Goal: Task Accomplishment & Management: Complete application form

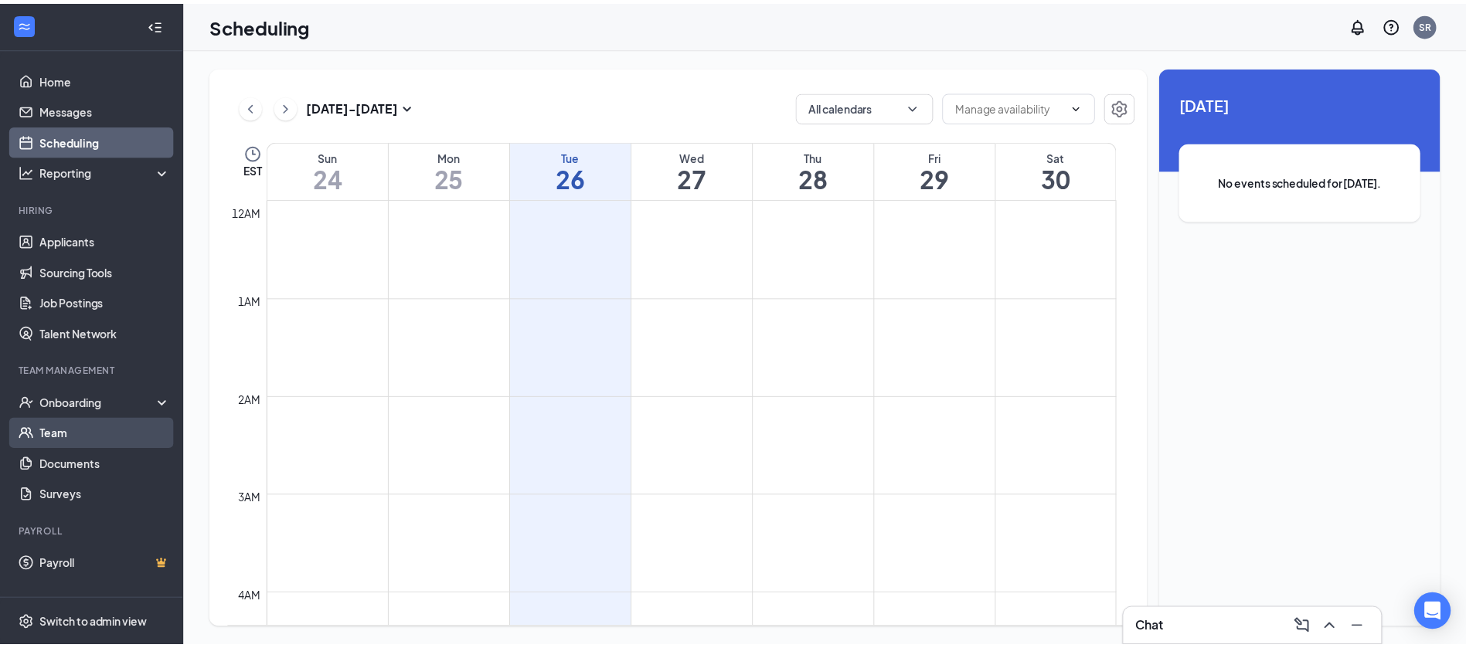
scroll to position [760, 0]
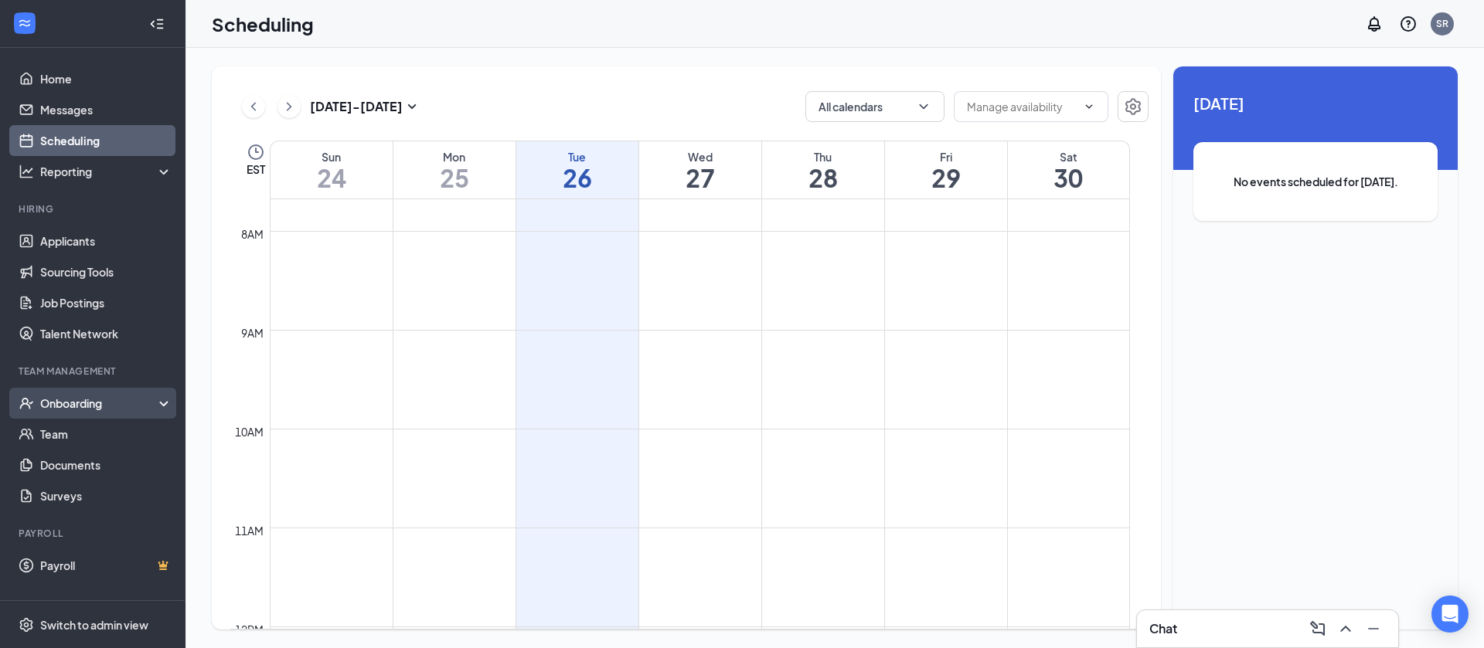
click at [85, 399] on div "Onboarding" at bounding box center [99, 403] width 119 height 15
click at [93, 441] on link "Overview" at bounding box center [106, 434] width 132 height 31
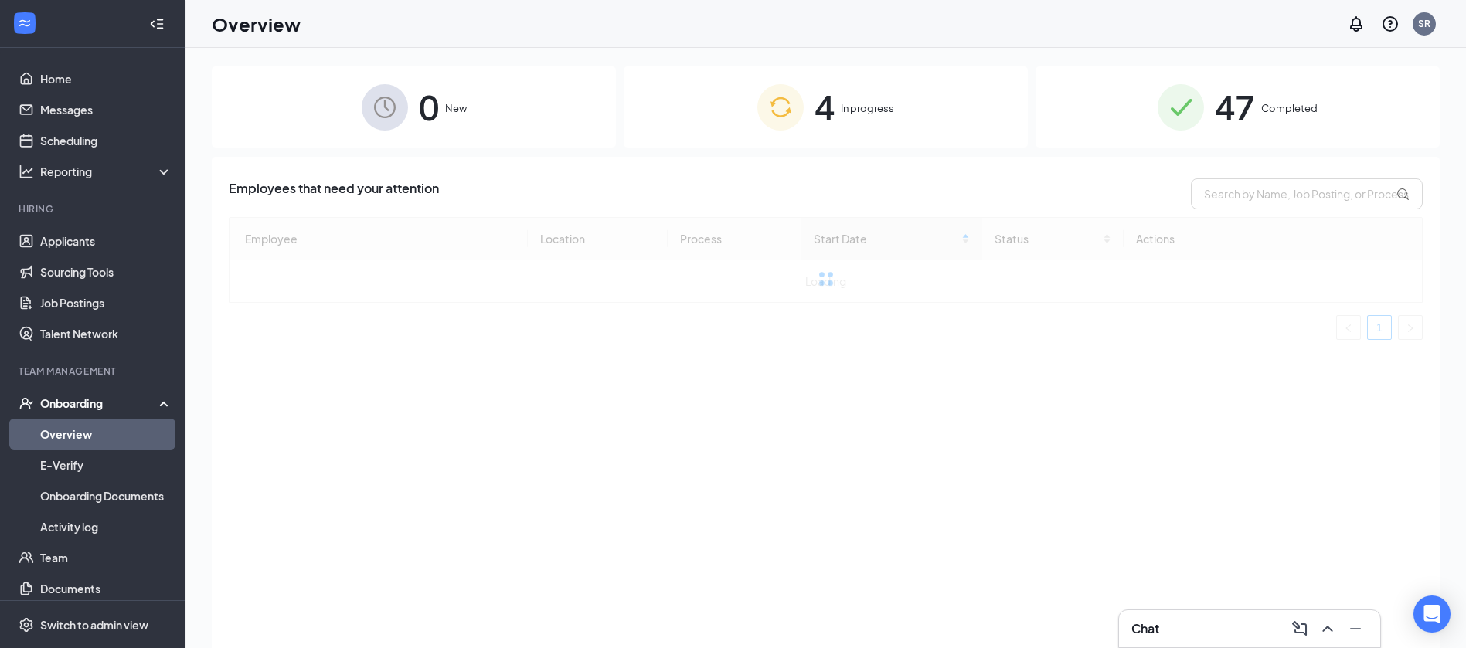
click at [944, 97] on div "4 In progress" at bounding box center [826, 106] width 404 height 81
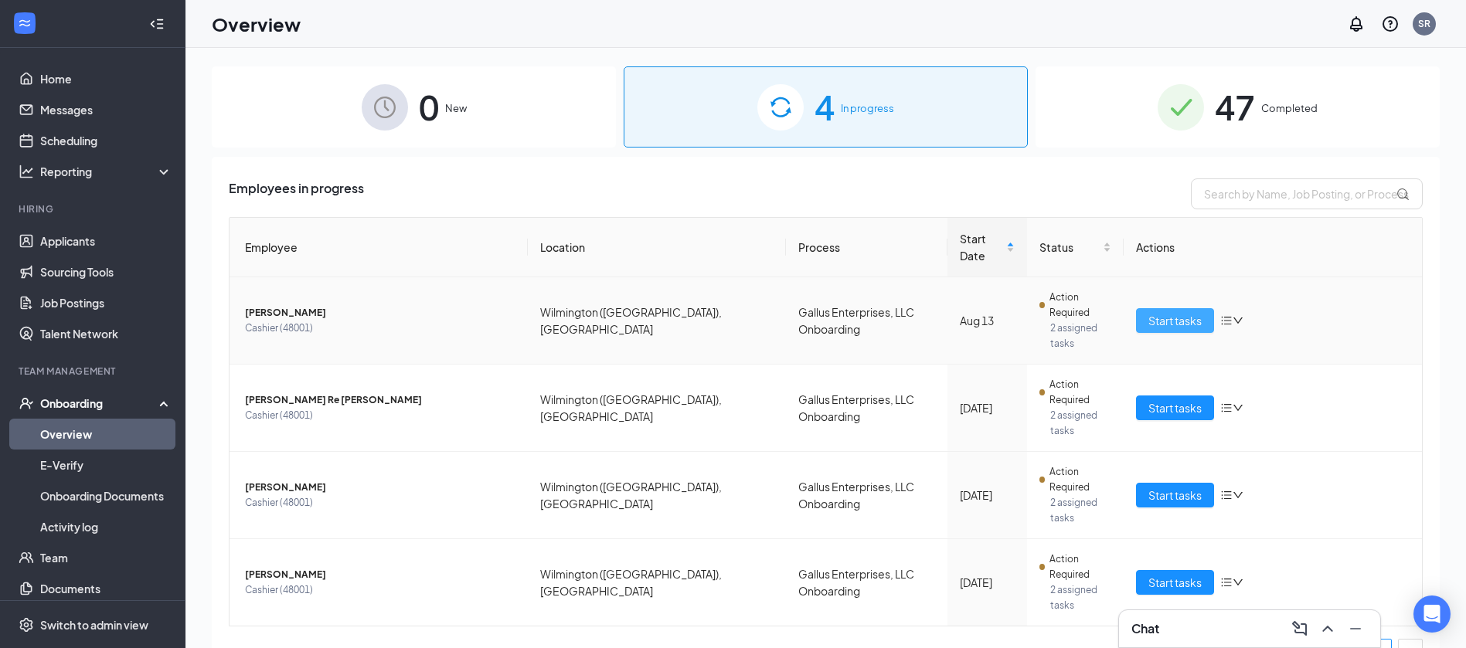
click at [1159, 312] on span "Start tasks" at bounding box center [1174, 320] width 53 height 17
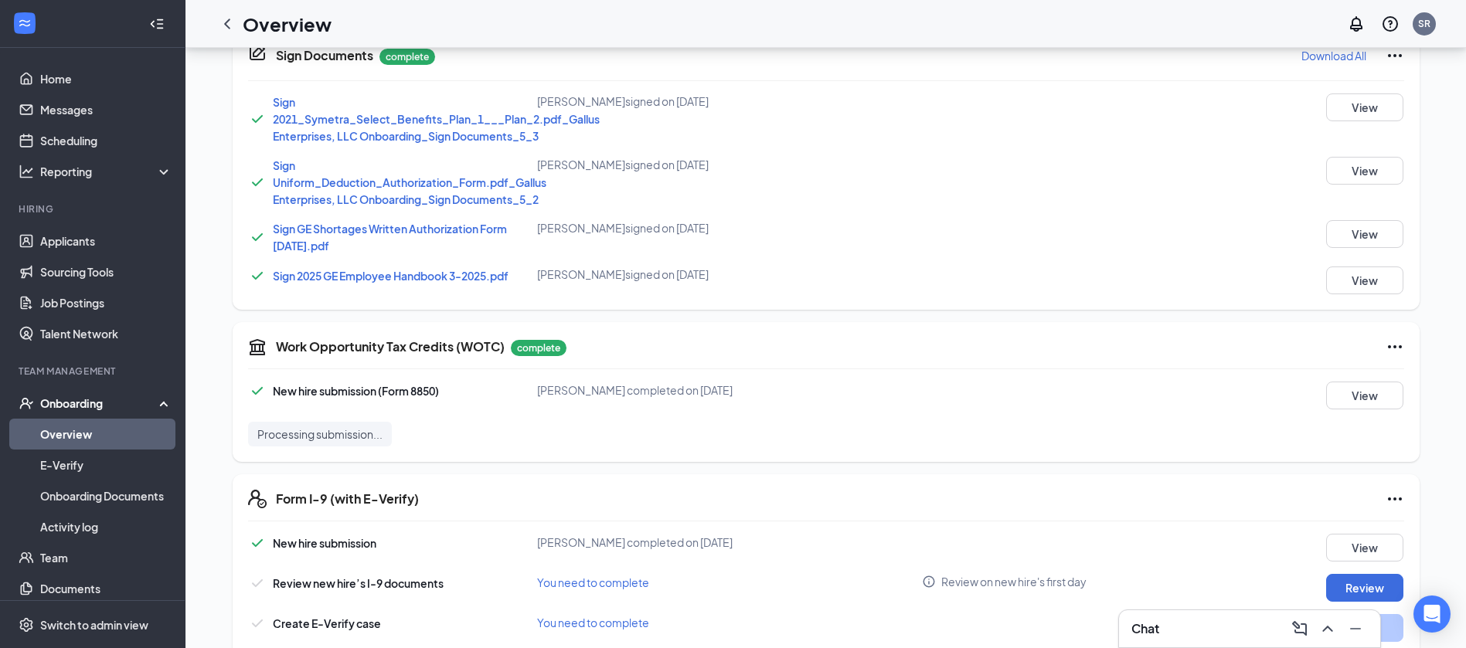
scroll to position [780, 0]
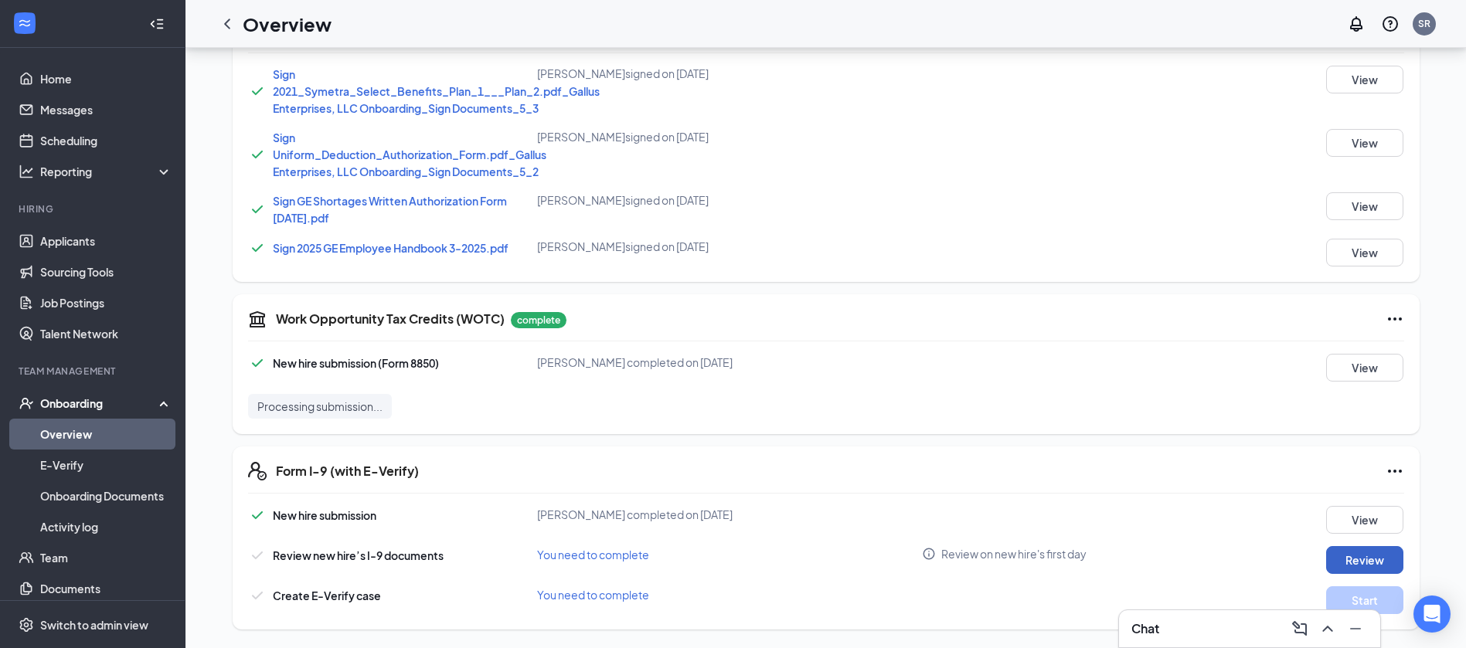
click at [1362, 565] on button "Review" at bounding box center [1364, 560] width 77 height 28
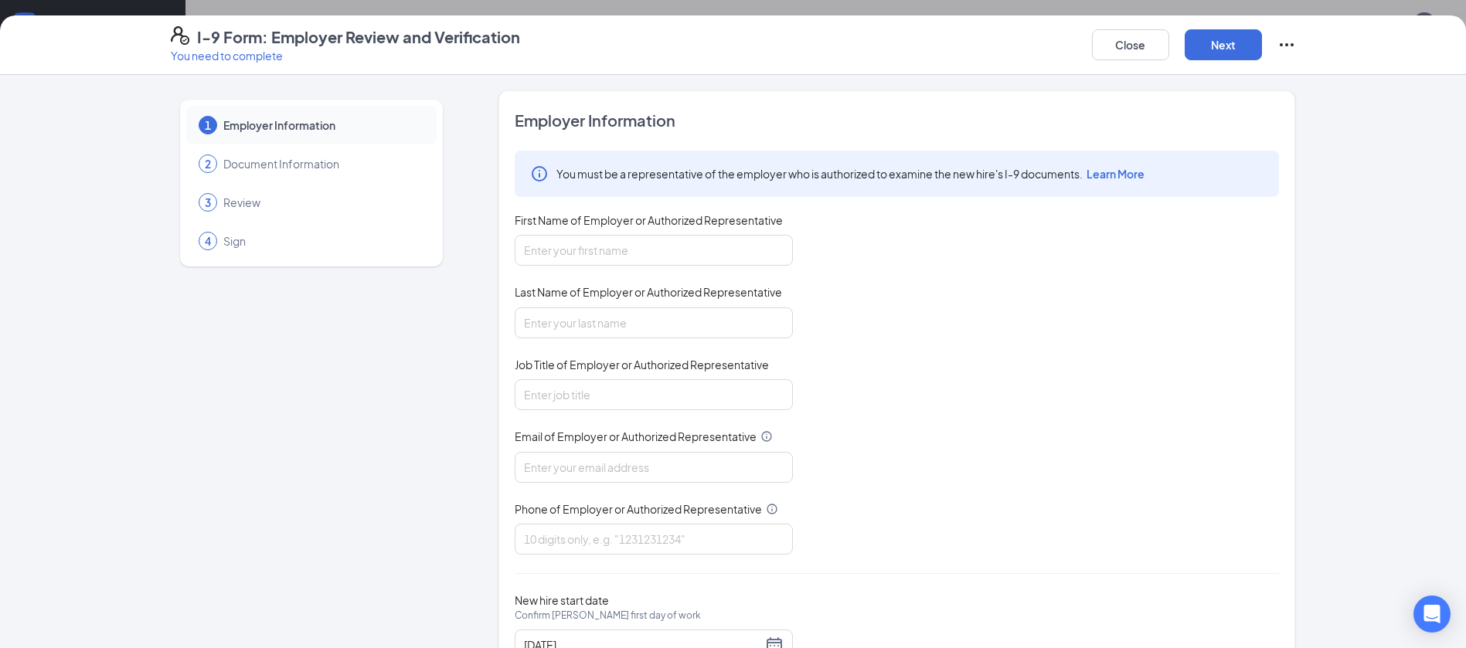
click at [769, 233] on div "First Name of Employer or Authorized Representative" at bounding box center [654, 224] width 278 height 22
click at [635, 258] on input "First Name of Employer or Authorized Representative" at bounding box center [654, 250] width 278 height 31
type input "[PERSON_NAME]"
type input "Assistant Manager"
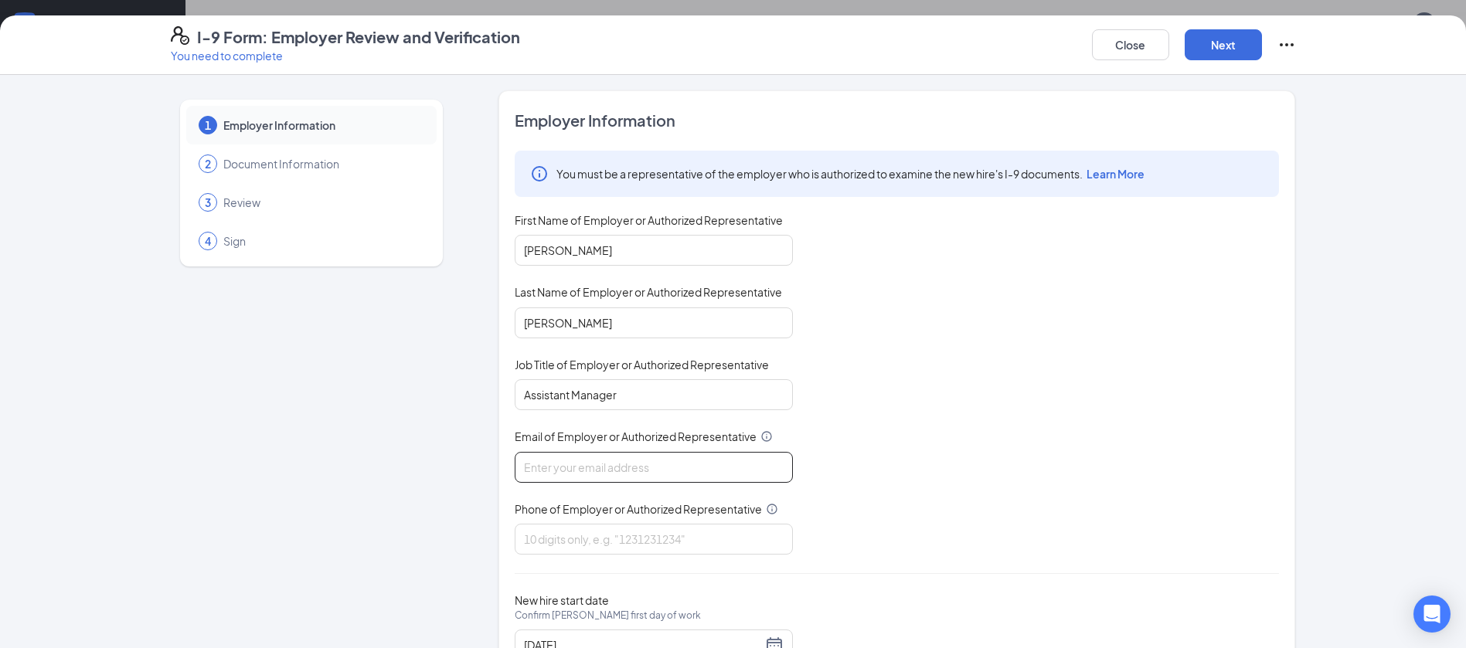
click at [682, 471] on input "Email of Employer or Authorized Representative" at bounding box center [654, 467] width 278 height 31
type input "[EMAIL_ADDRESS][DOMAIN_NAME]"
type input "9107963031"
click at [1056, 425] on div "You must be a representative of the employer who is authorized to examine the n…" at bounding box center [897, 353] width 764 height 404
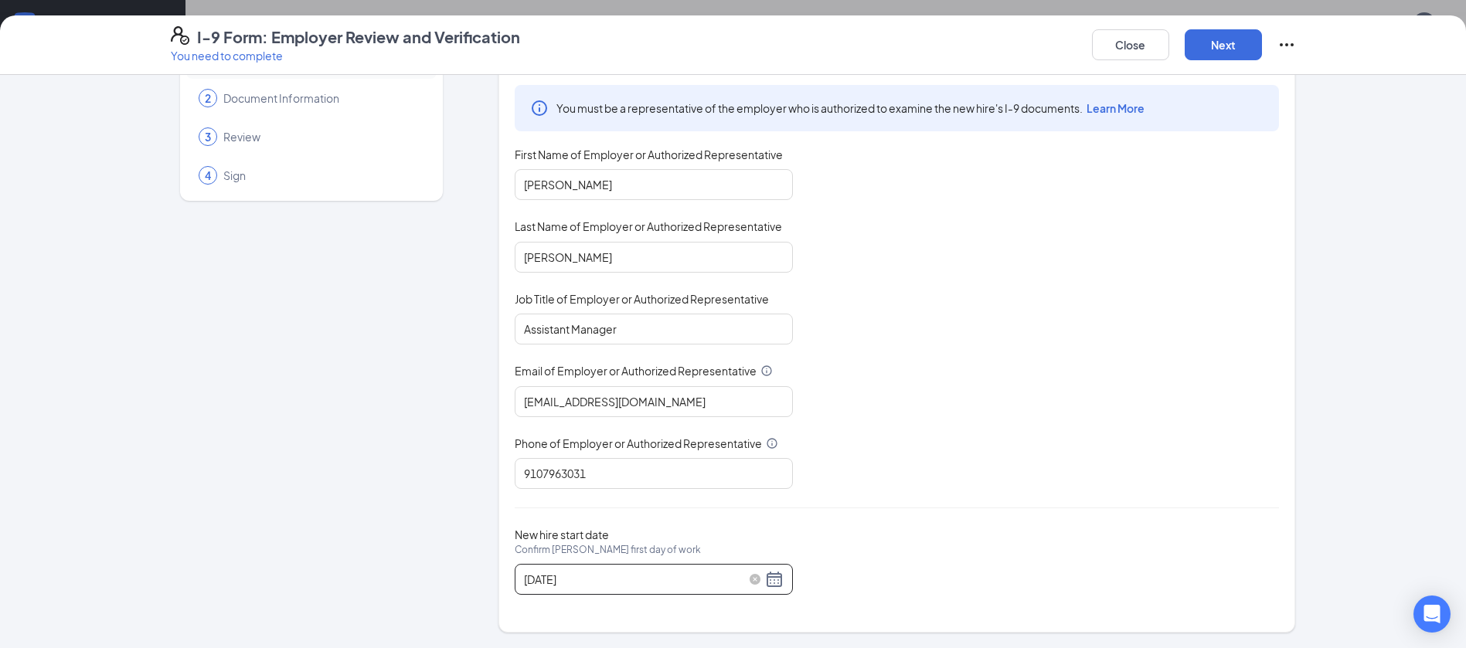
click at [774, 579] on div "[DATE]" at bounding box center [654, 579] width 260 height 19
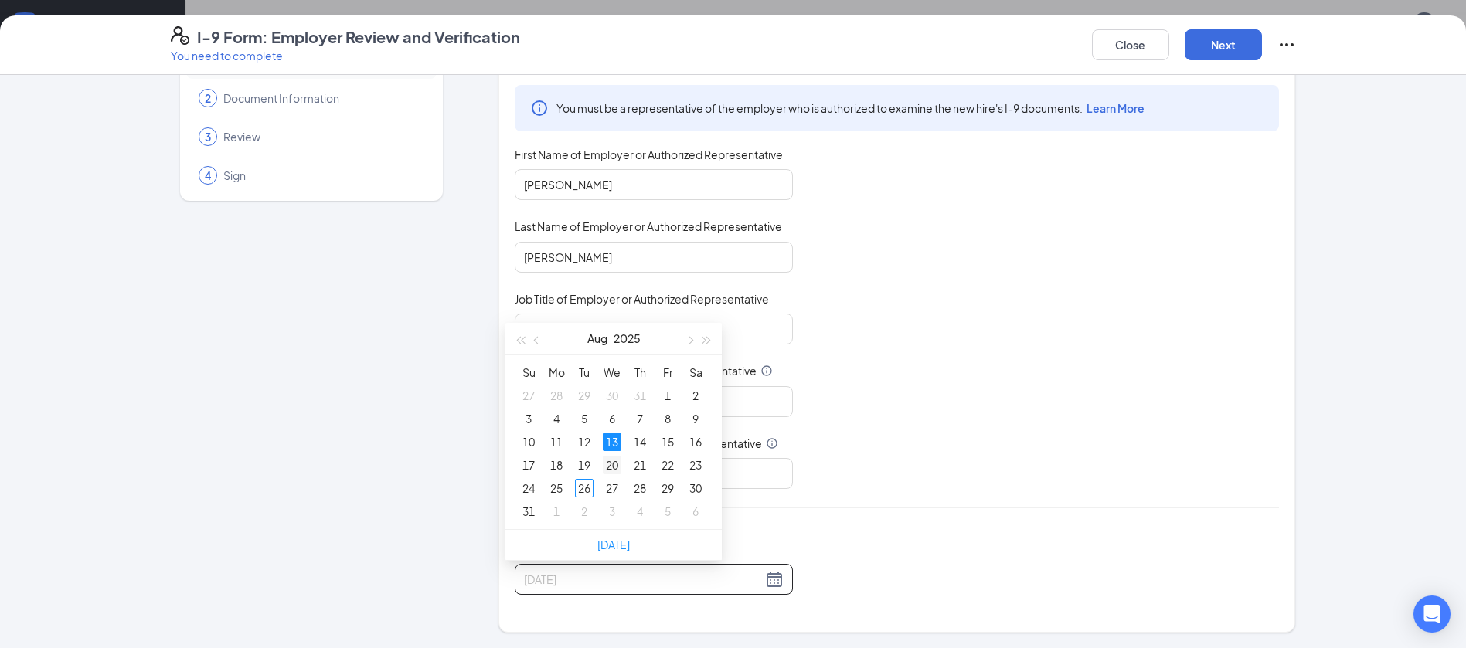
type input "[DATE]"
click at [614, 461] on div "20" at bounding box center [612, 465] width 19 height 19
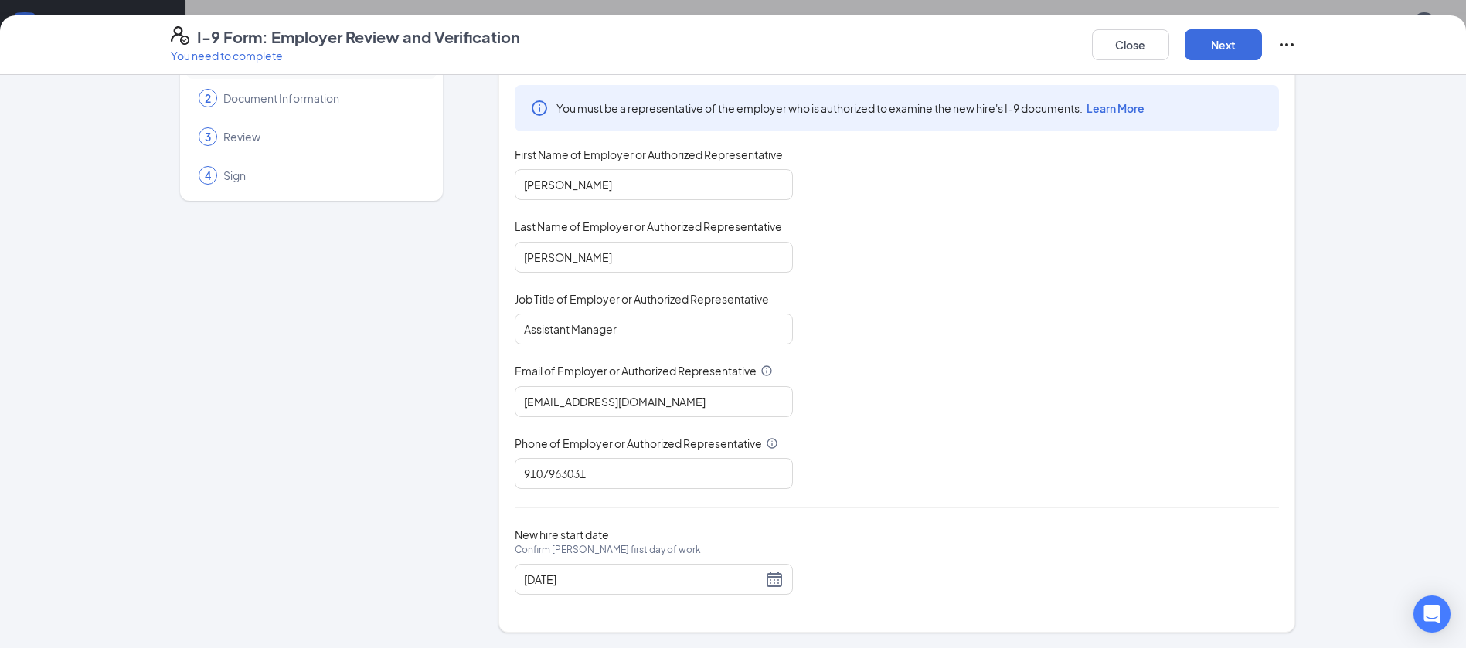
click at [1149, 512] on div "Employer Information You must be a representative of the employer who is author…" at bounding box center [897, 329] width 764 height 570
click at [1227, 43] on button "Next" at bounding box center [1223, 44] width 77 height 31
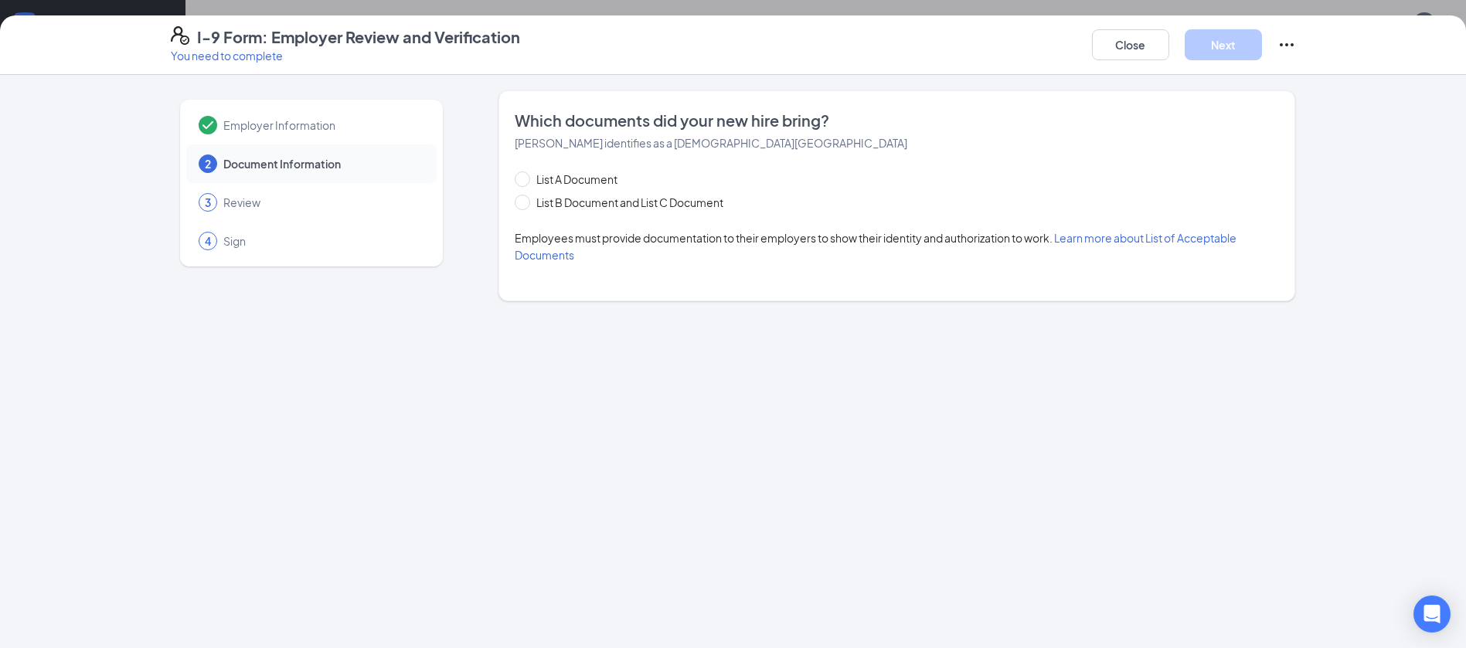
scroll to position [0, 0]
click at [532, 200] on span "List B Document and List C Document" at bounding box center [629, 202] width 199 height 17
click at [526, 200] on input "List B Document and List C Document" at bounding box center [520, 200] width 11 height 11
radio input "true"
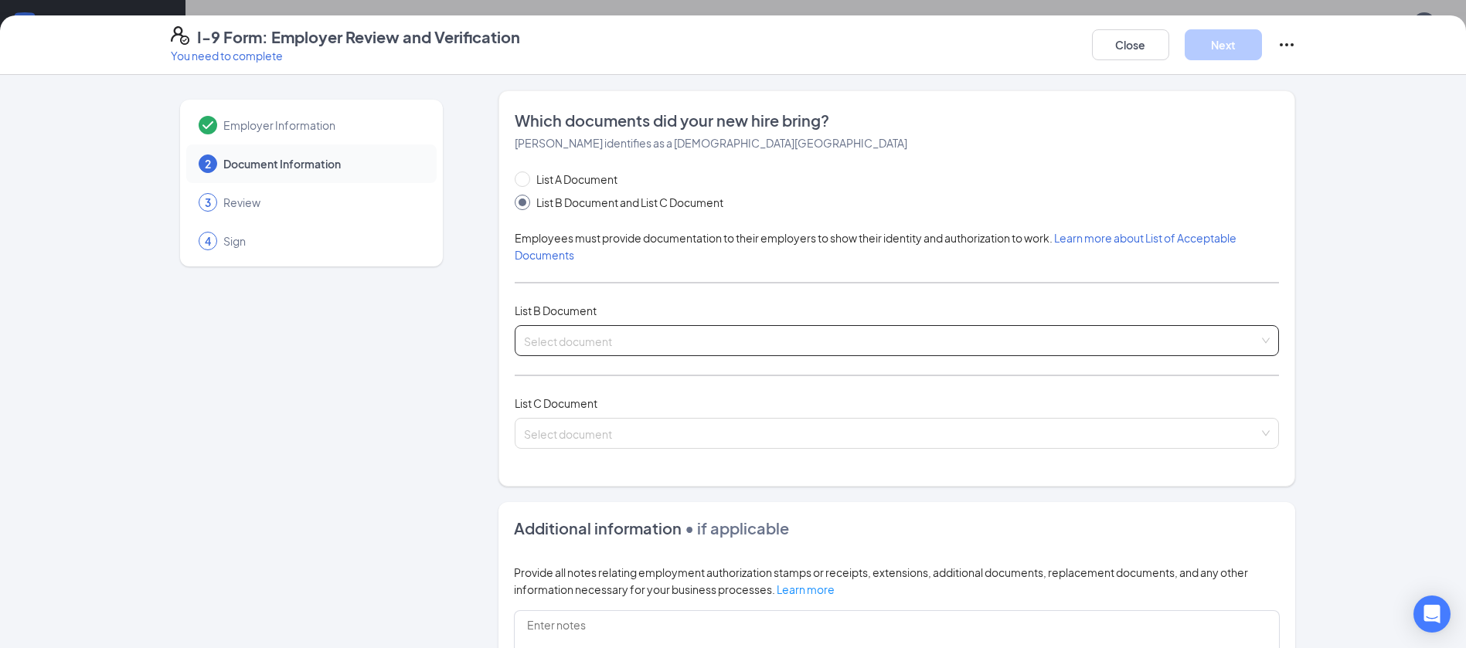
click at [621, 330] on input "search" at bounding box center [891, 337] width 735 height 23
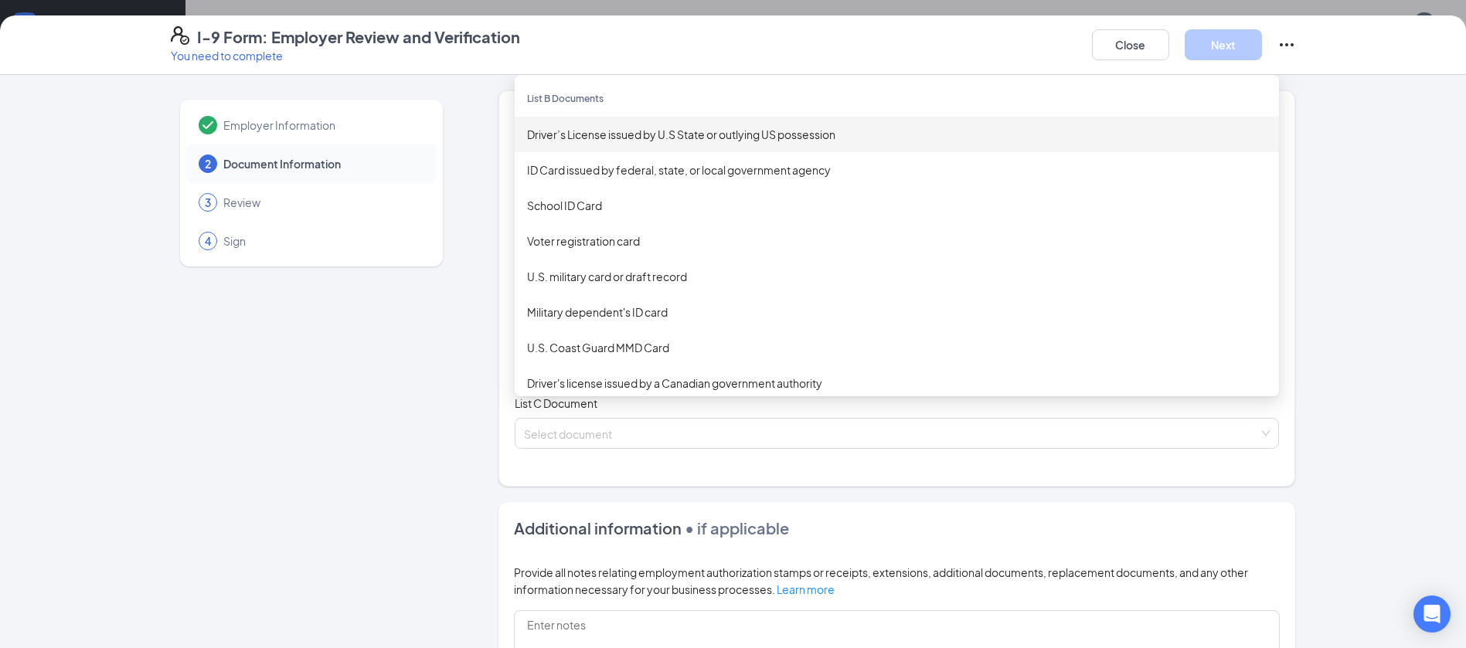
click at [775, 135] on div "Driver’s License issued by U.S State or outlying US possession" at bounding box center [897, 134] width 740 height 17
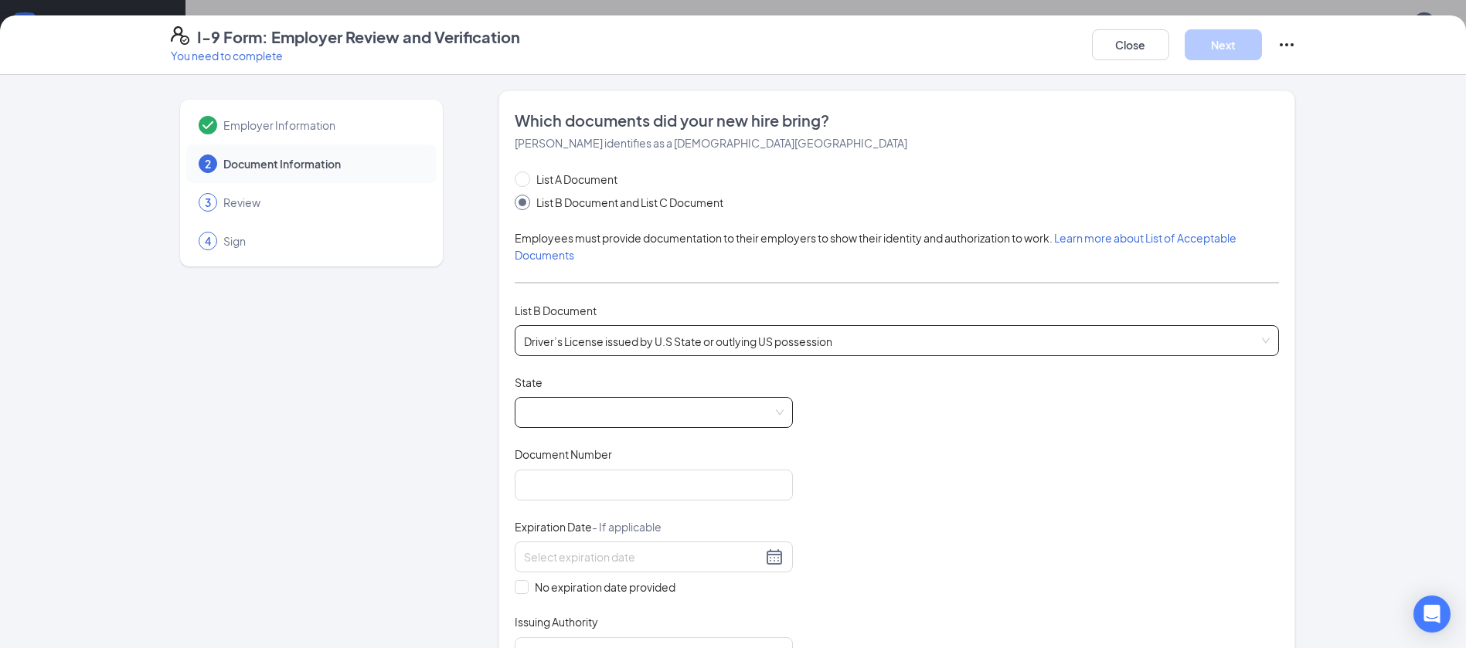
click at [620, 417] on span at bounding box center [654, 412] width 260 height 29
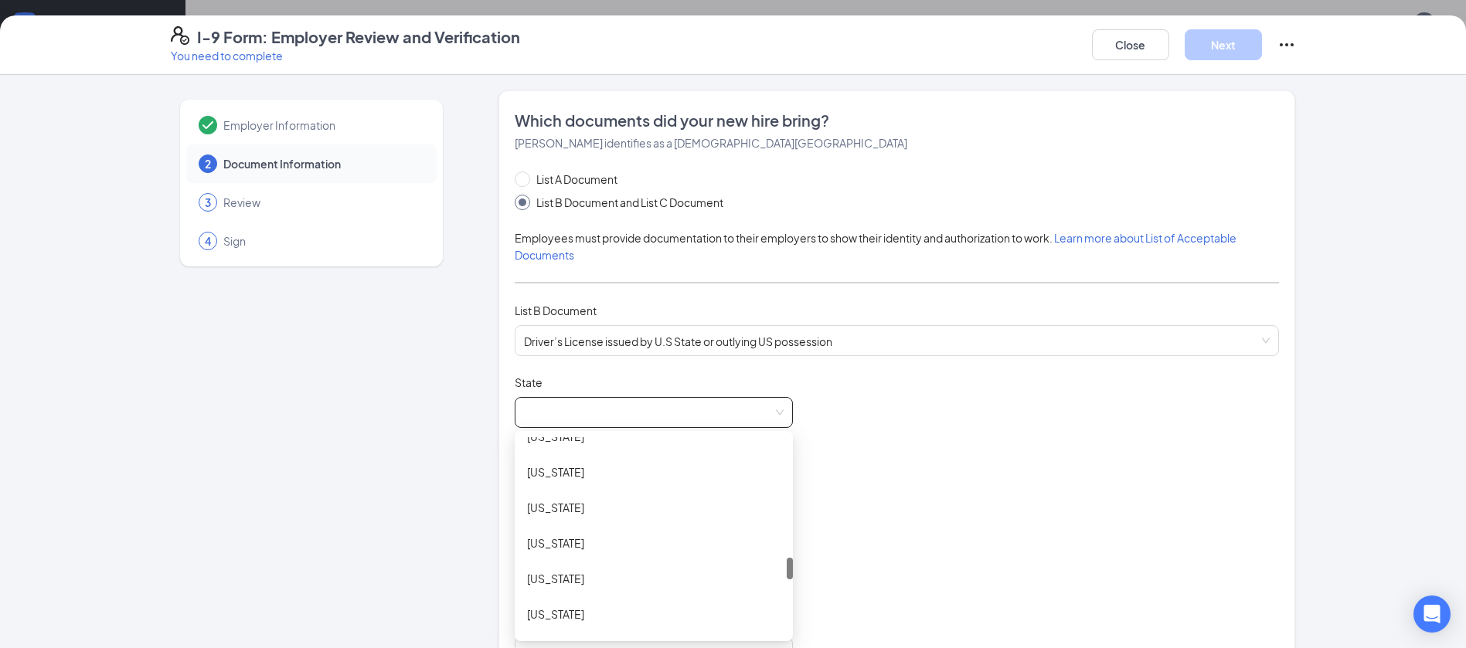
scroll to position [1107, 0]
drag, startPoint x: 782, startPoint y: 492, endPoint x: 778, endPoint y: 571, distance: 78.9
click at [787, 571] on div at bounding box center [790, 571] width 6 height 22
click at [641, 583] on div "[US_STATE]" at bounding box center [654, 593] width 278 height 36
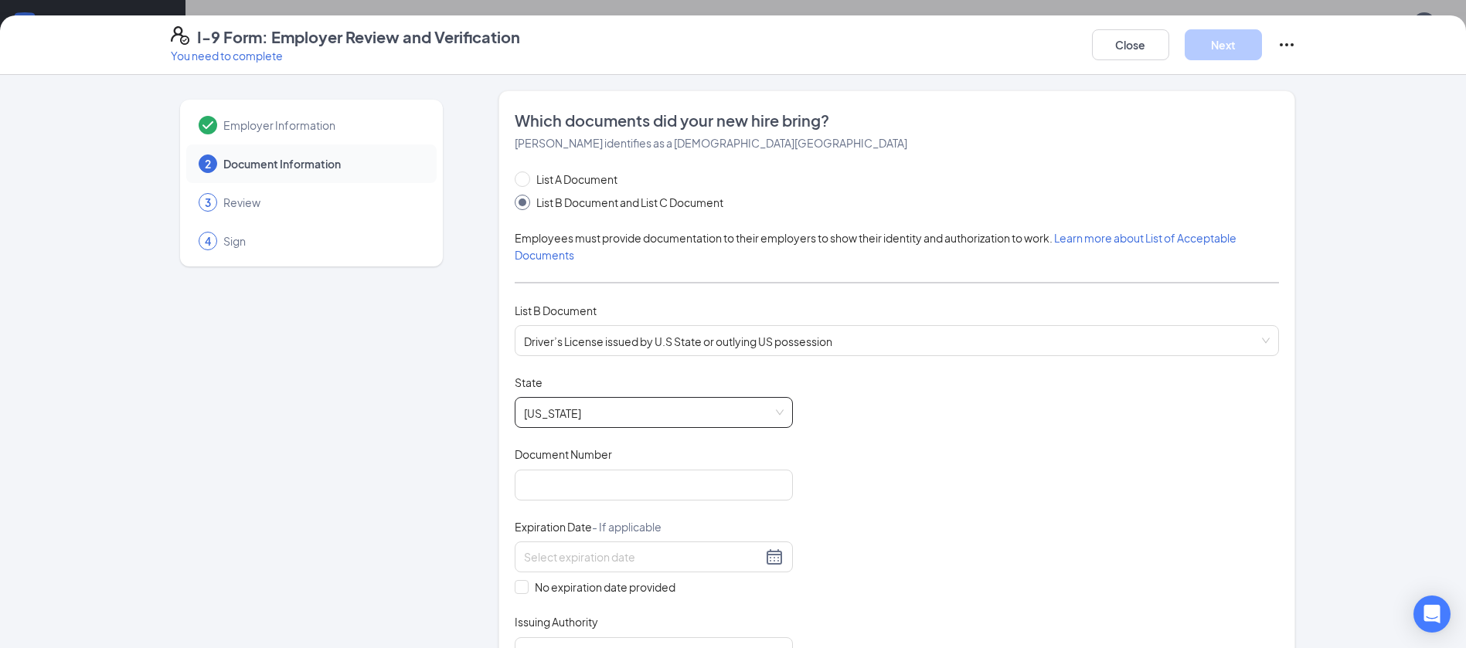
drag, startPoint x: 927, startPoint y: 529, endPoint x: 655, endPoint y: 502, distance: 274.1
click at [912, 529] on div "Document Title Driver’s License issued by U.S State or outlying US possession S…" at bounding box center [897, 522] width 764 height 294
click at [607, 485] on input "Document Number" at bounding box center [654, 485] width 278 height 31
type input "000049881654"
click at [773, 562] on div at bounding box center [654, 557] width 260 height 19
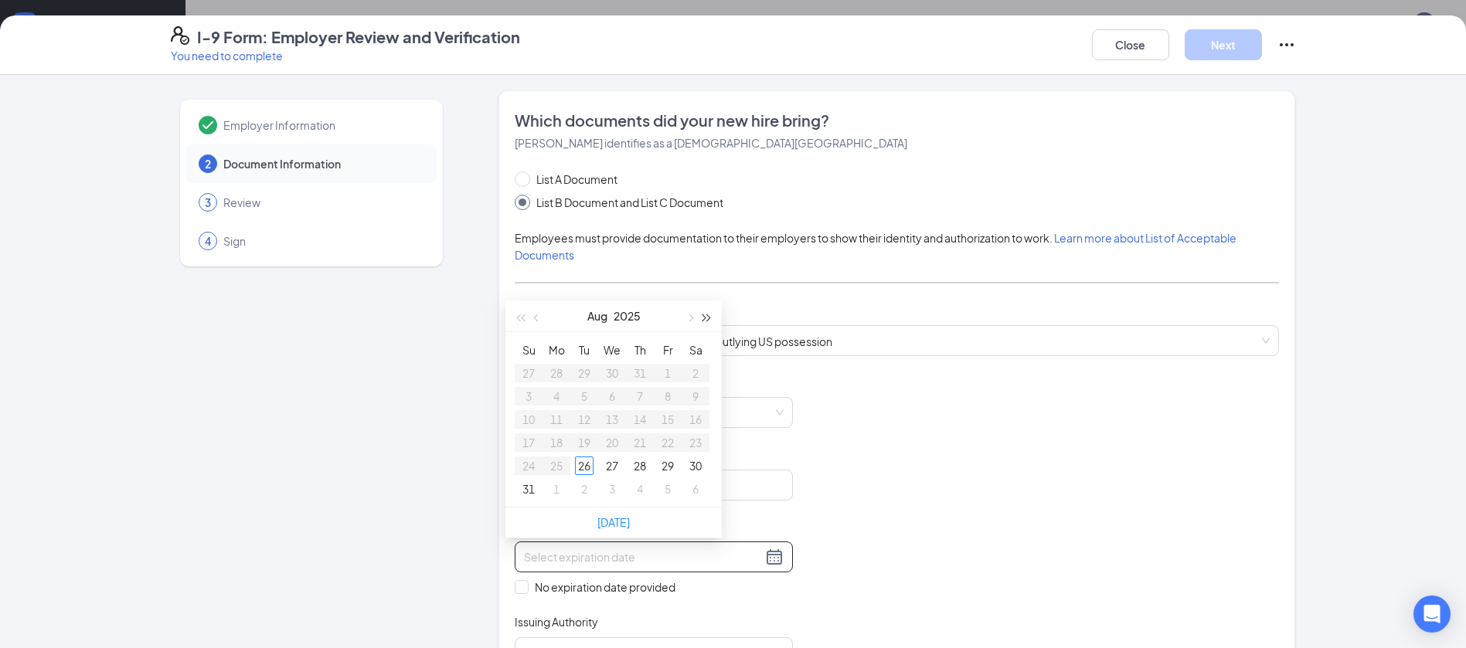
click at [703, 313] on button "button" at bounding box center [707, 316] width 17 height 31
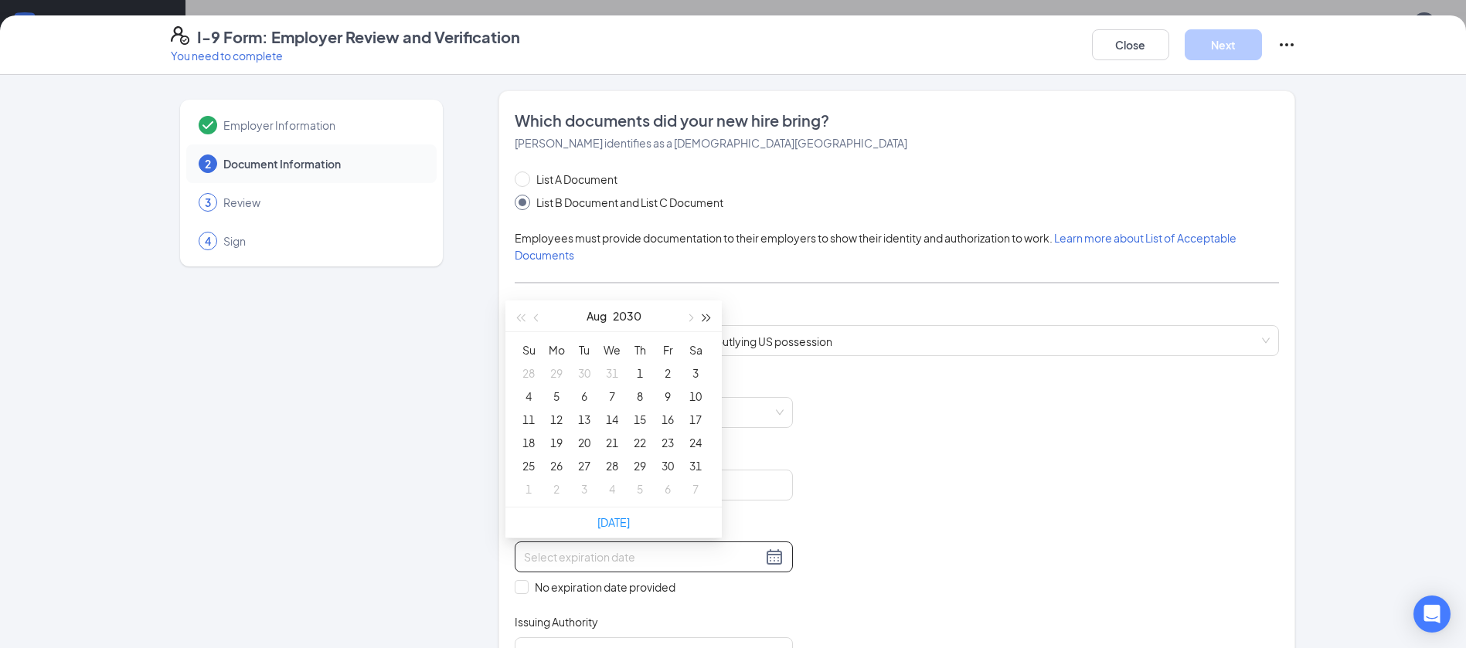
click at [703, 313] on button "button" at bounding box center [707, 316] width 17 height 31
click at [685, 314] on button "button" at bounding box center [689, 316] width 17 height 31
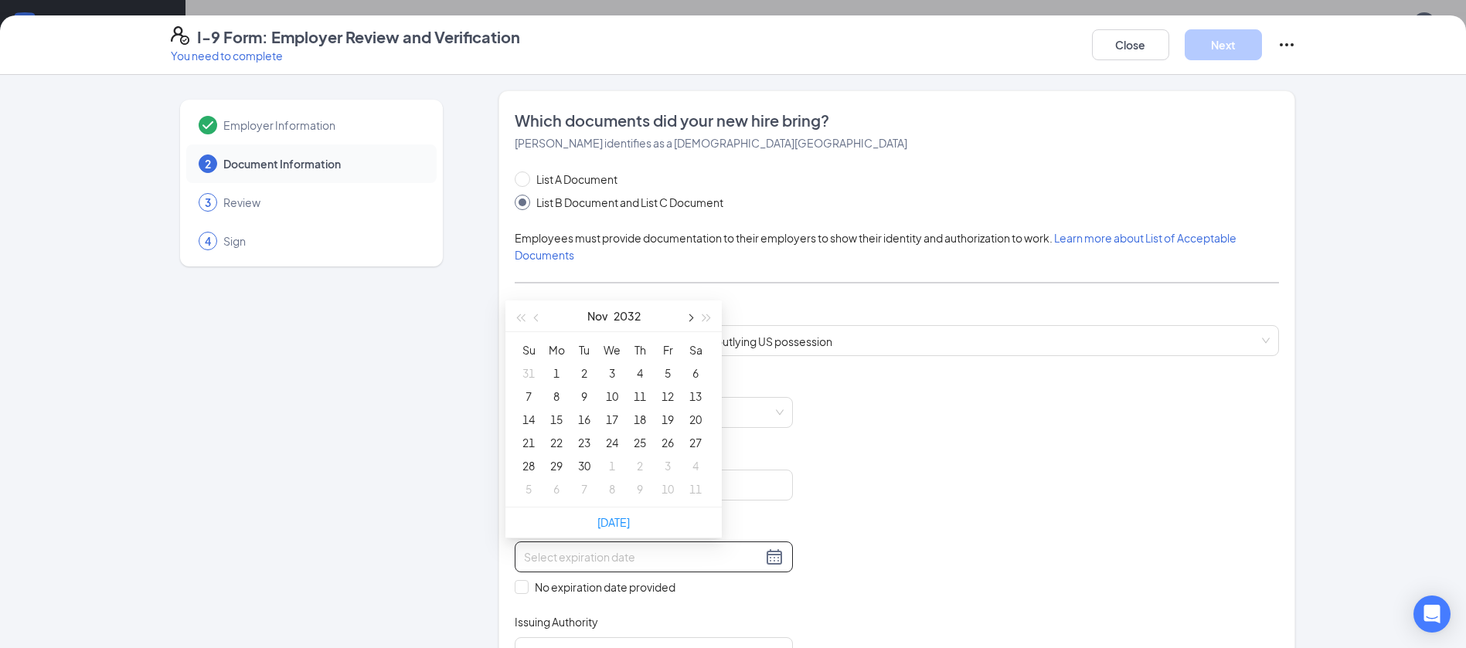
click at [685, 314] on button "button" at bounding box center [689, 316] width 17 height 31
click at [536, 316] on span "button" at bounding box center [538, 319] width 8 height 8
click at [1078, 463] on div "Document Title Driver’s License issued by U.S State or outlying US possession S…" at bounding box center [897, 522] width 764 height 294
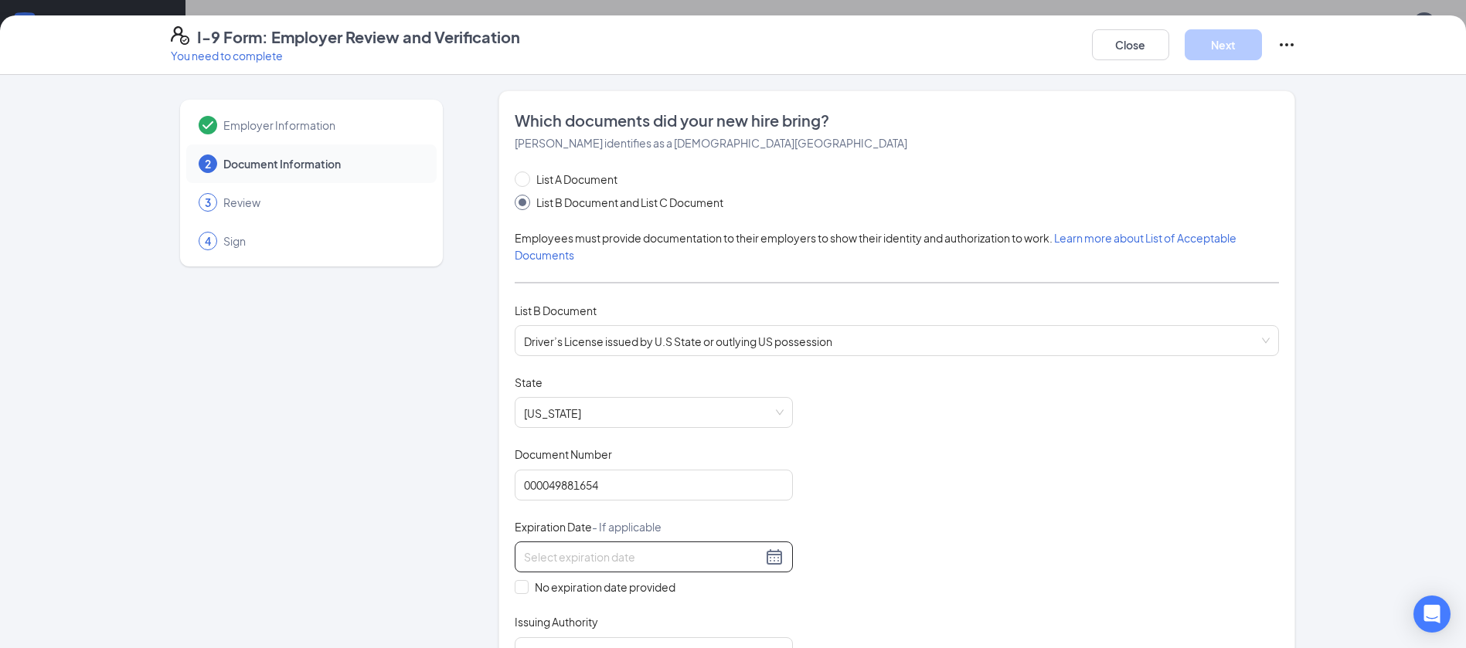
click at [771, 561] on div at bounding box center [654, 557] width 260 height 19
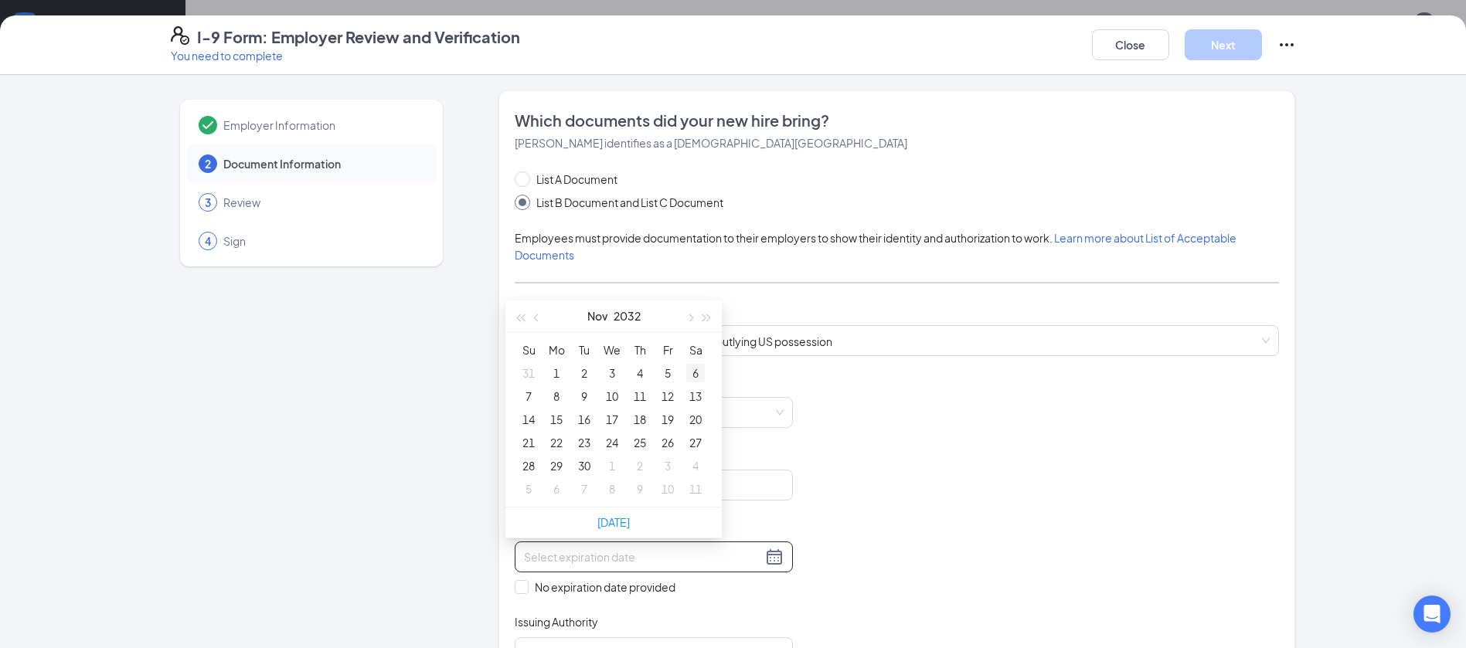
type input "[DATE]"
click at [703, 368] on div "6" at bounding box center [695, 373] width 19 height 19
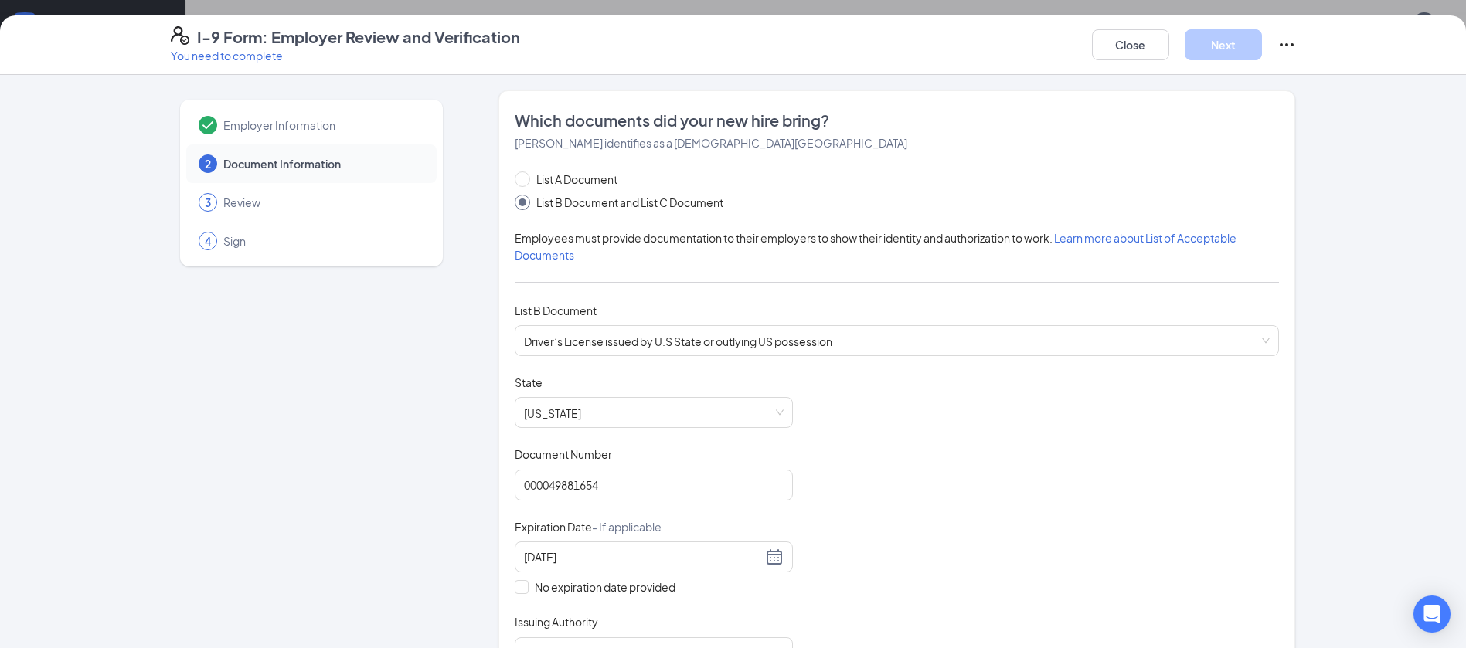
click at [1094, 485] on div "Document Title Driver’s License issued by U.S State or outlying US possession S…" at bounding box center [897, 522] width 764 height 294
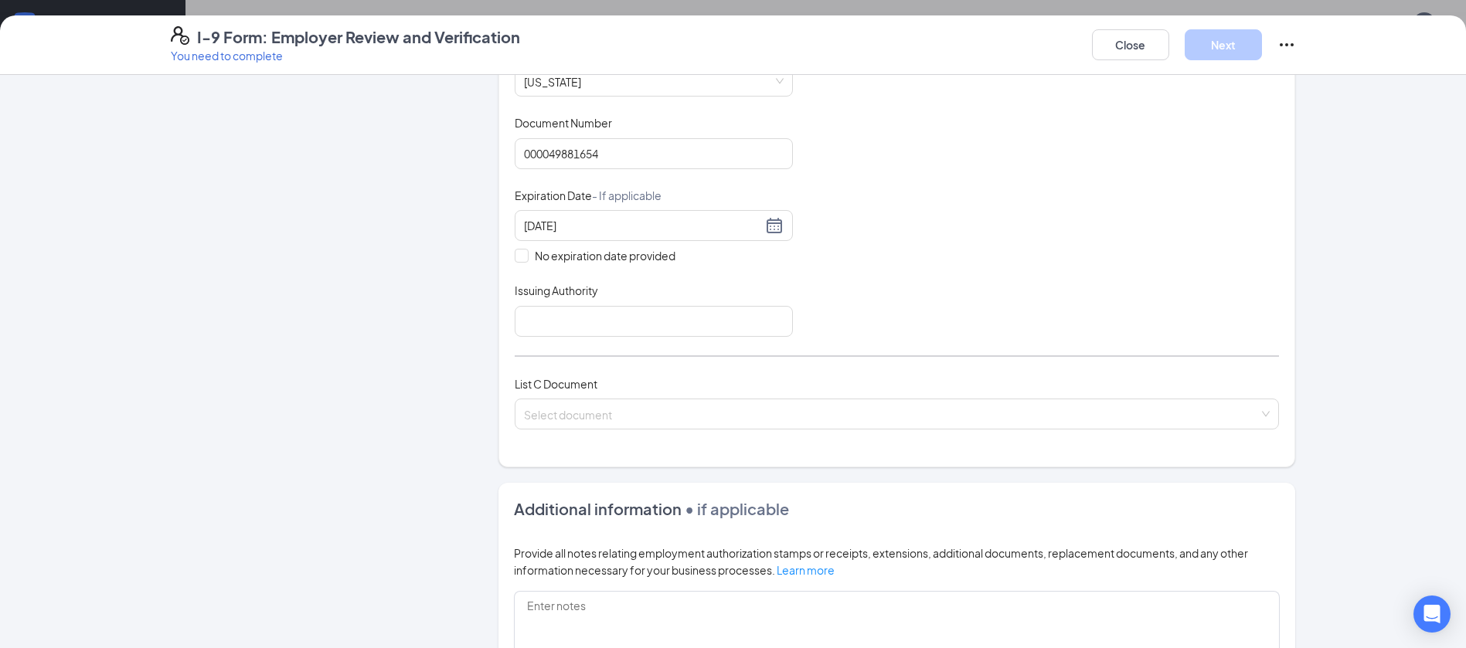
scroll to position [342, 0]
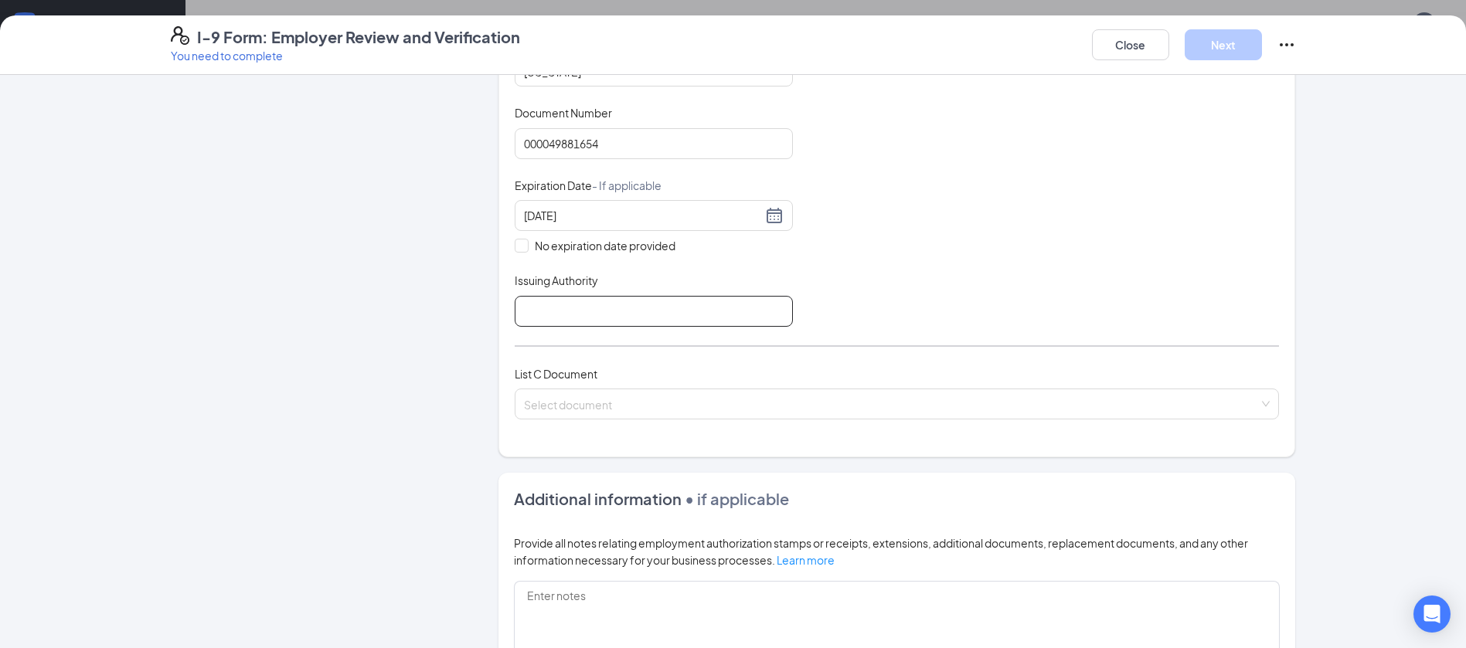
click at [577, 308] on input "Issuing Authority" at bounding box center [654, 311] width 278 height 31
type input "[US_STATE]"
click at [990, 337] on div "List A Document List B Document and List C Document Employees must provide docu…" at bounding box center [897, 133] width 764 height 609
click at [902, 399] on input "search" at bounding box center [891, 401] width 735 height 23
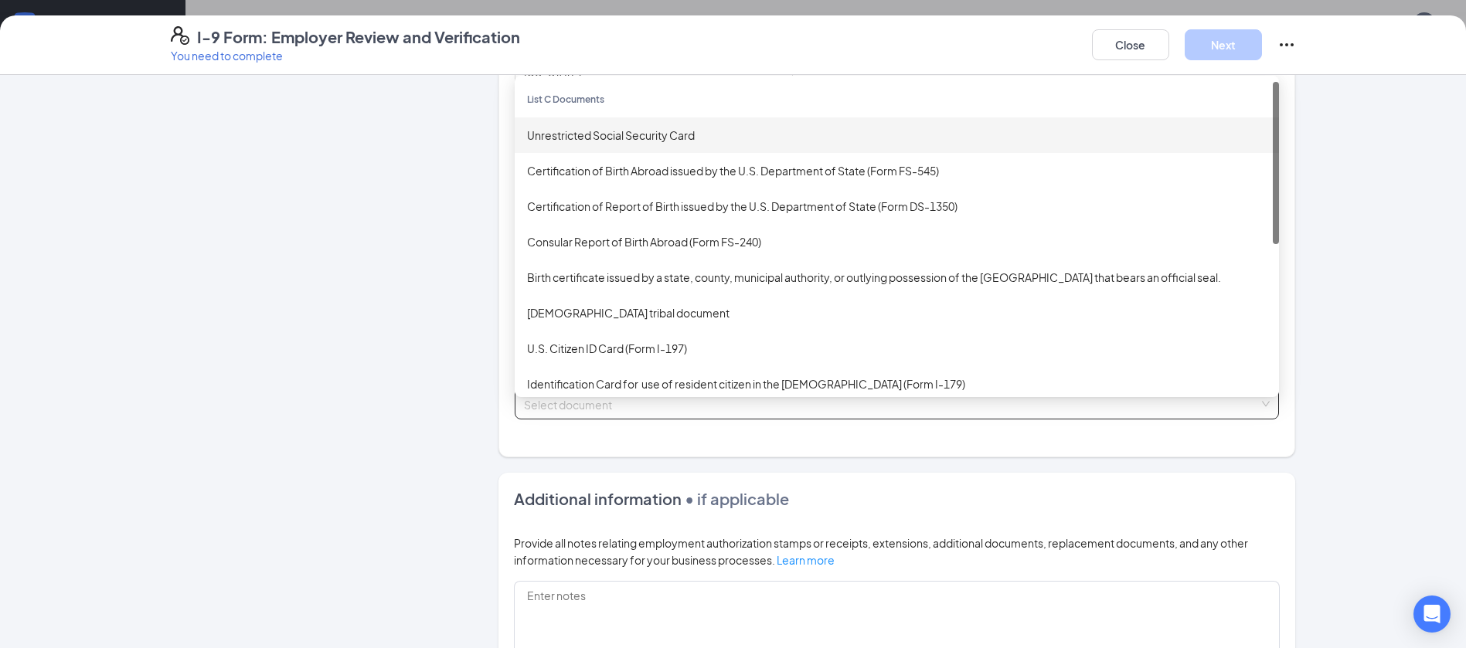
click at [685, 136] on div "Unrestricted Social Security Card" at bounding box center [897, 135] width 740 height 17
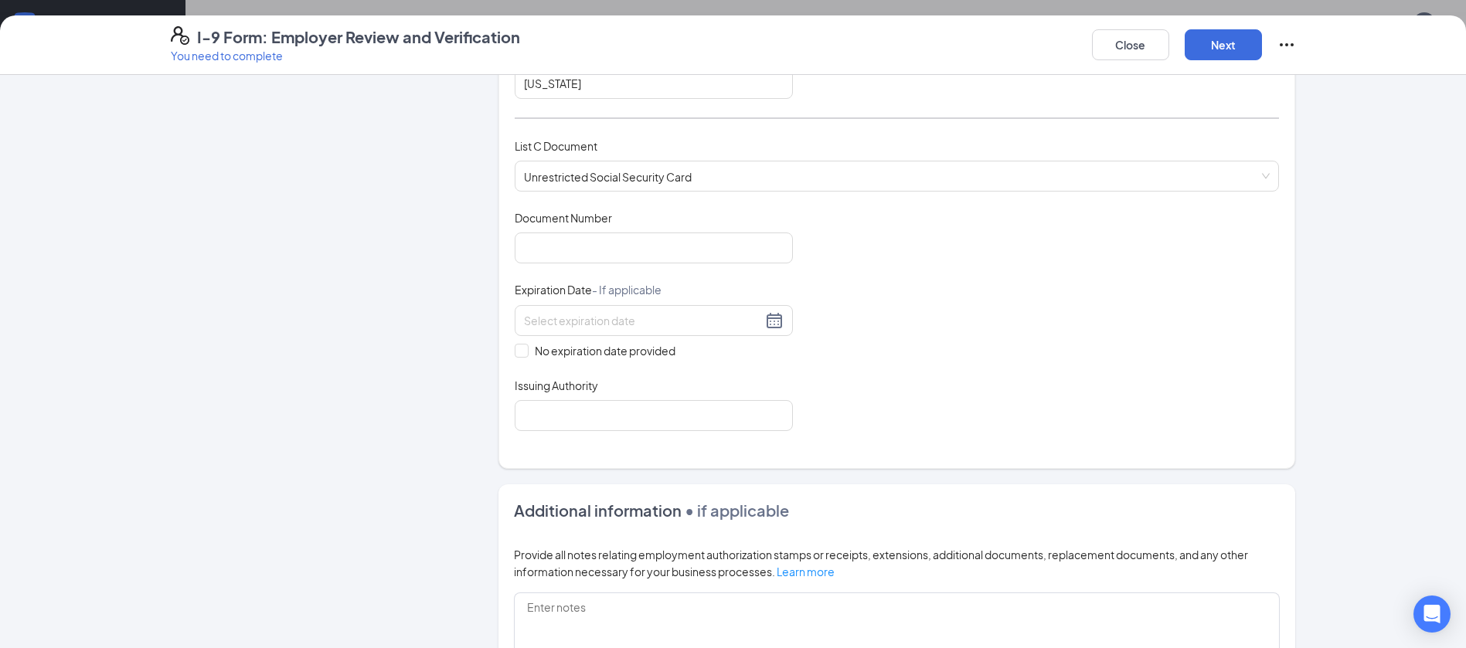
scroll to position [582, 0]
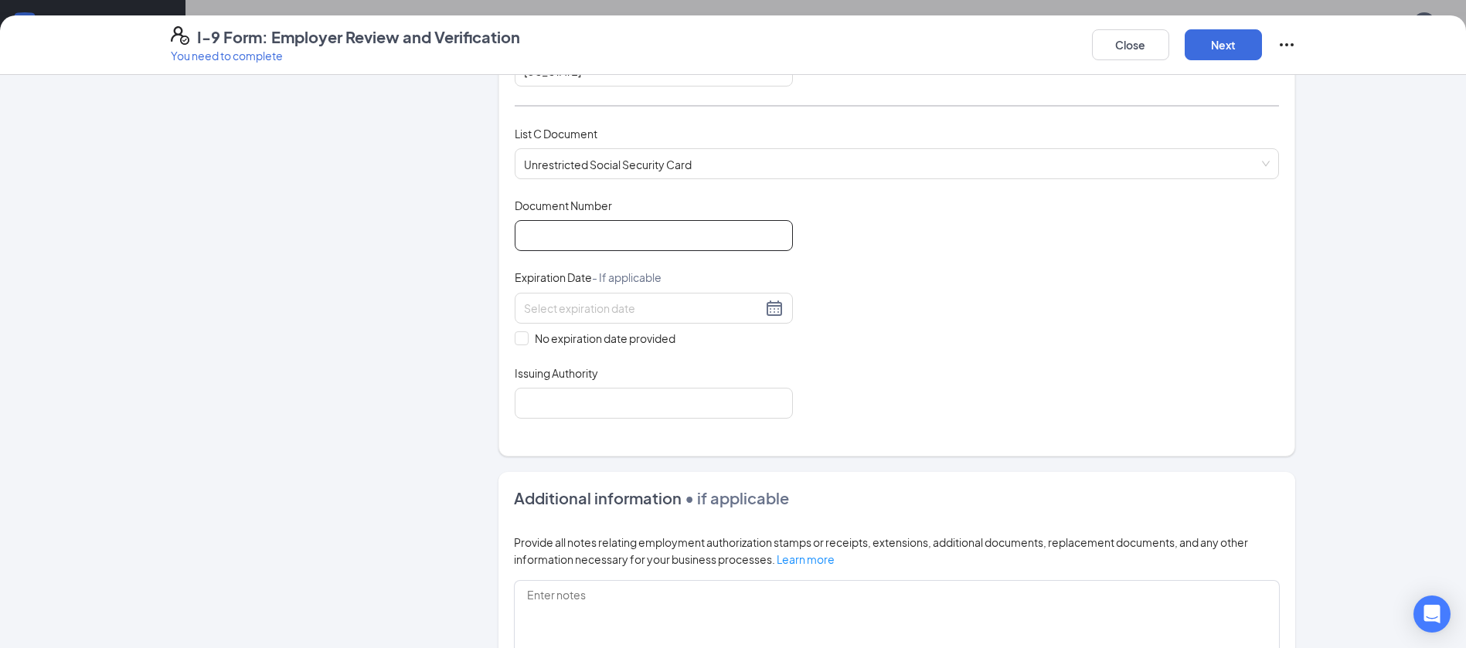
click at [614, 247] on input "Document Number" at bounding box center [654, 235] width 278 height 31
type input "377803800"
click at [763, 299] on div at bounding box center [654, 308] width 260 height 19
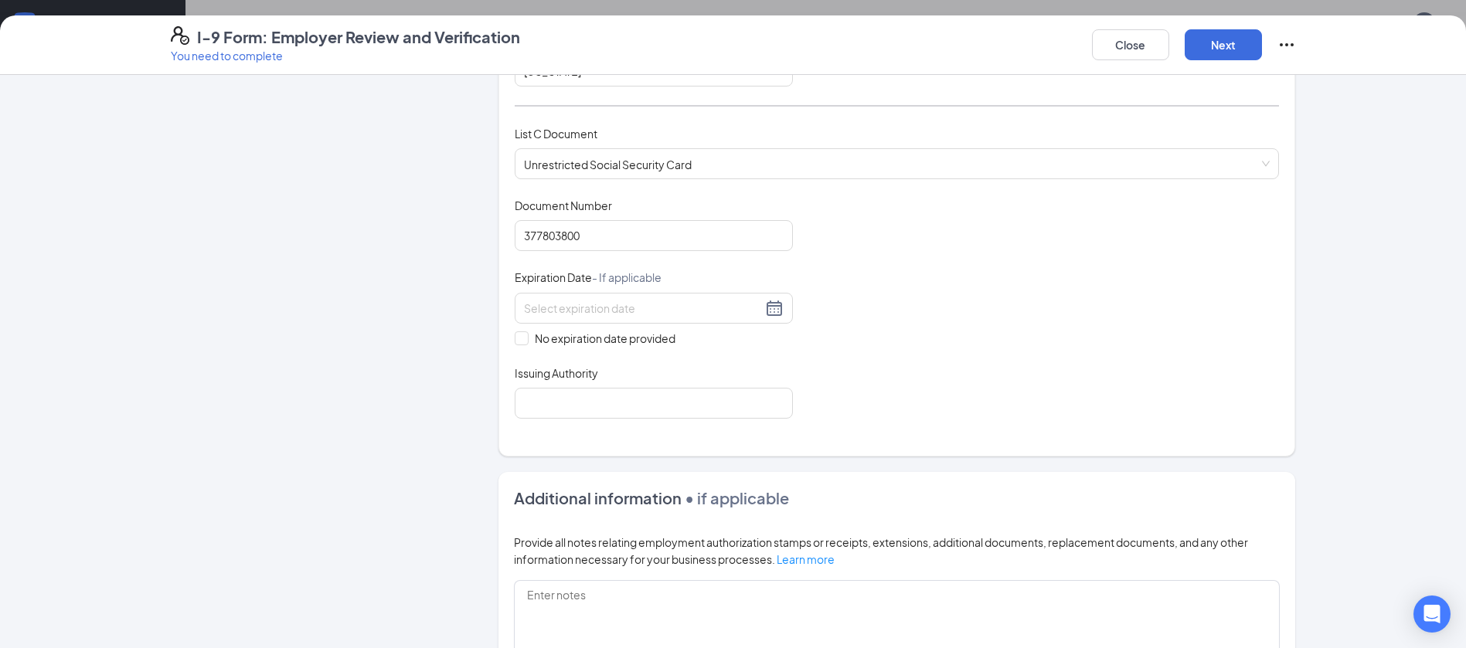
click at [529, 345] on span "No expiration date provided" at bounding box center [605, 338] width 153 height 17
click at [521, 342] on input "No expiration date provided" at bounding box center [520, 337] width 11 height 11
checkbox input "true"
click at [571, 403] on input "Issuing Authority" at bounding box center [654, 406] width 278 height 31
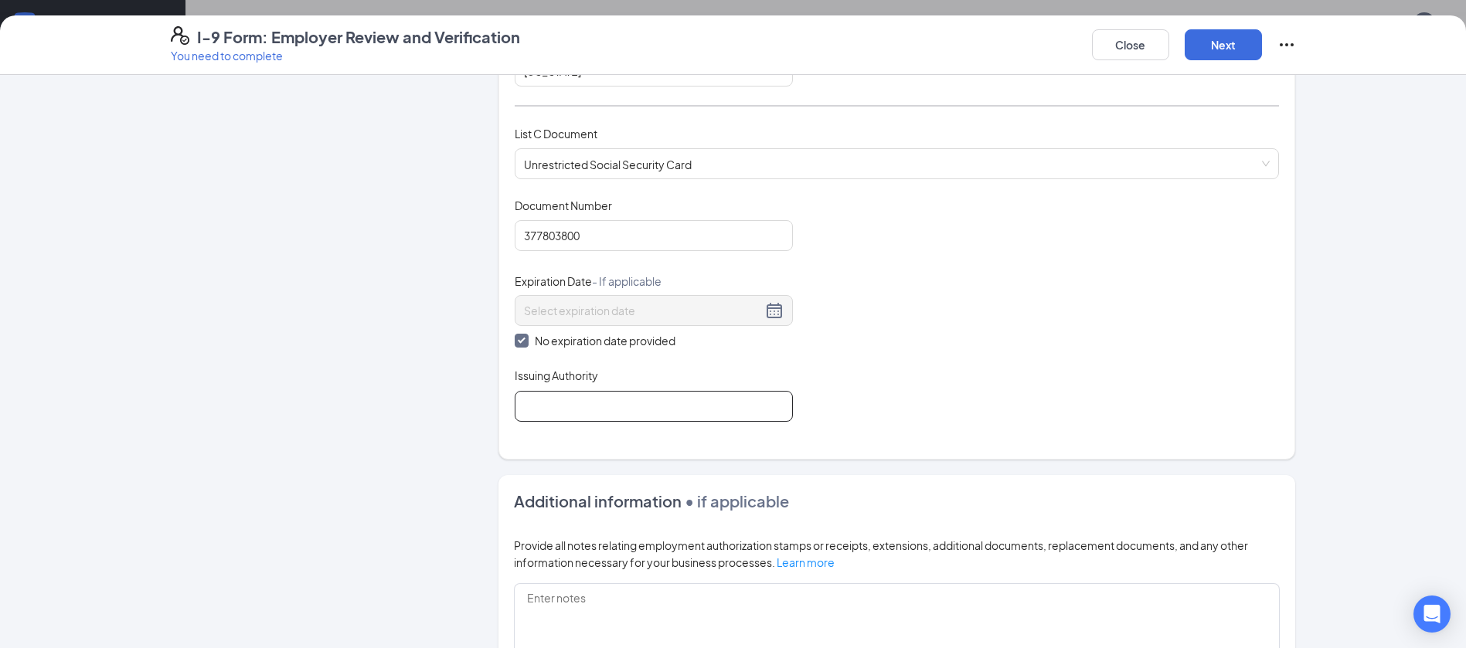
type input "The Social Security Administration"
drag, startPoint x: 1144, startPoint y: 441, endPoint x: 1157, endPoint y: 443, distance: 13.2
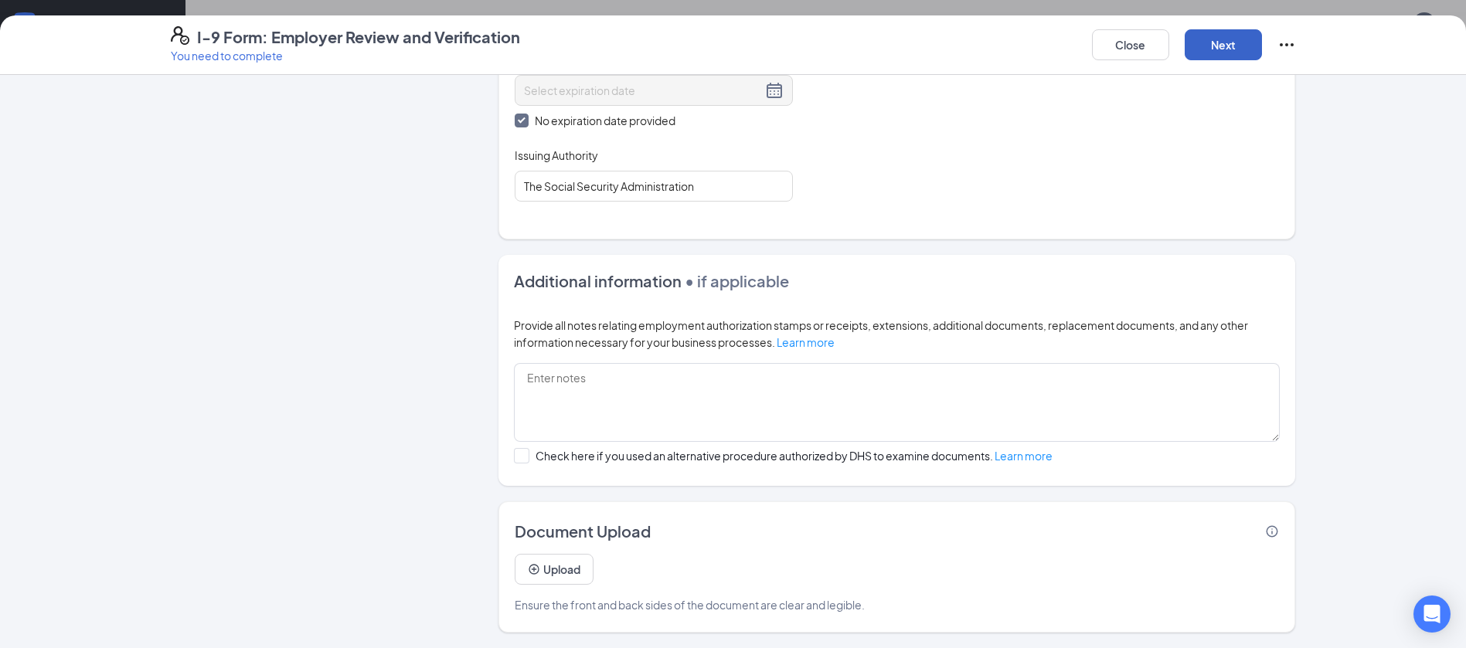
click at [1238, 43] on button "Next" at bounding box center [1223, 44] width 77 height 31
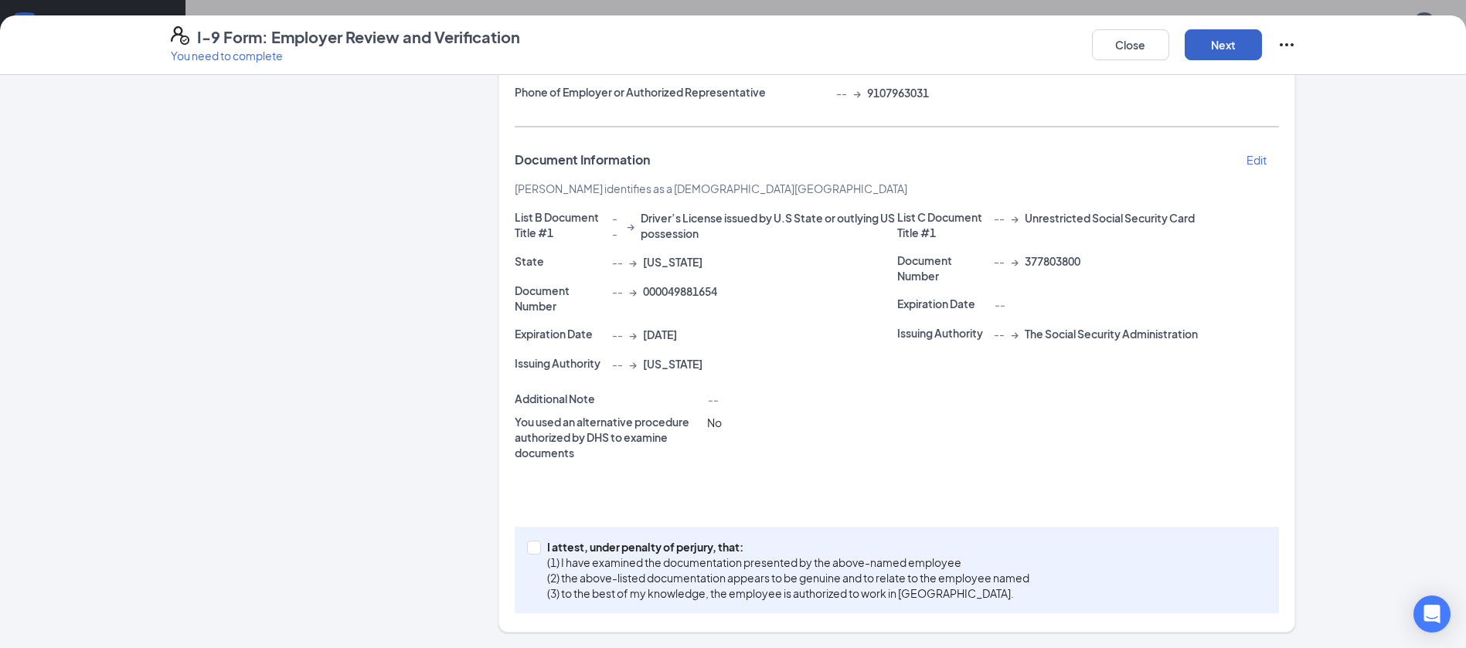
scroll to position [248, 0]
click at [527, 543] on input "I attest, under penalty of [PERSON_NAME], that: (1) I have examined the documen…" at bounding box center [532, 546] width 11 height 11
checkbox input "true"
click at [1213, 36] on button "Next" at bounding box center [1223, 44] width 77 height 31
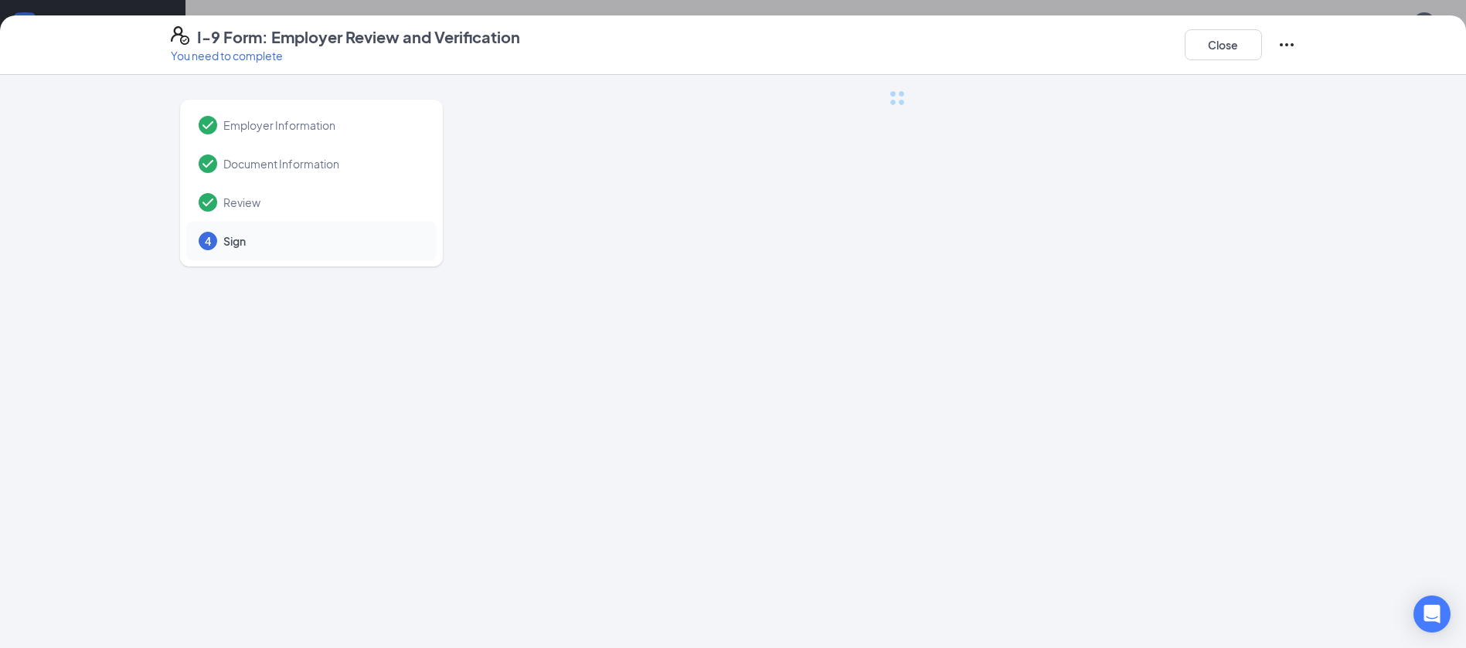
scroll to position [0, 0]
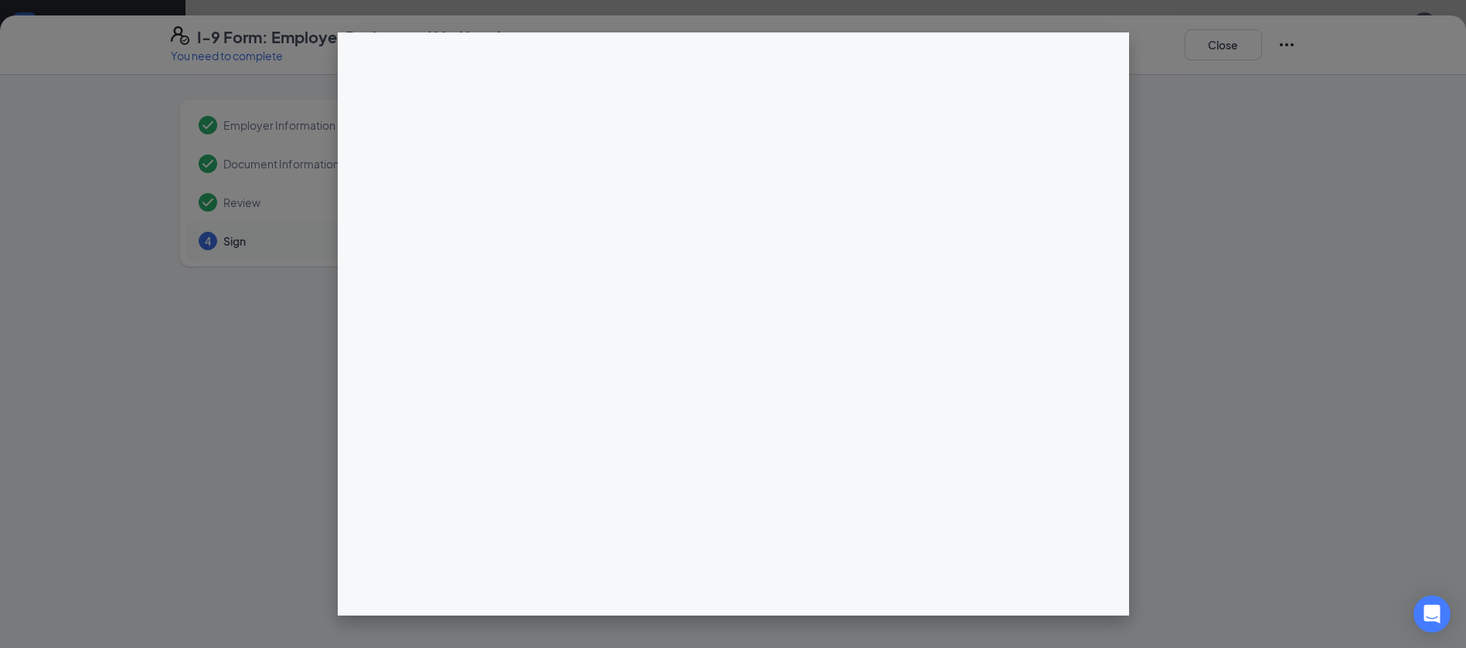
click at [1306, 237] on div at bounding box center [733, 324] width 1466 height 648
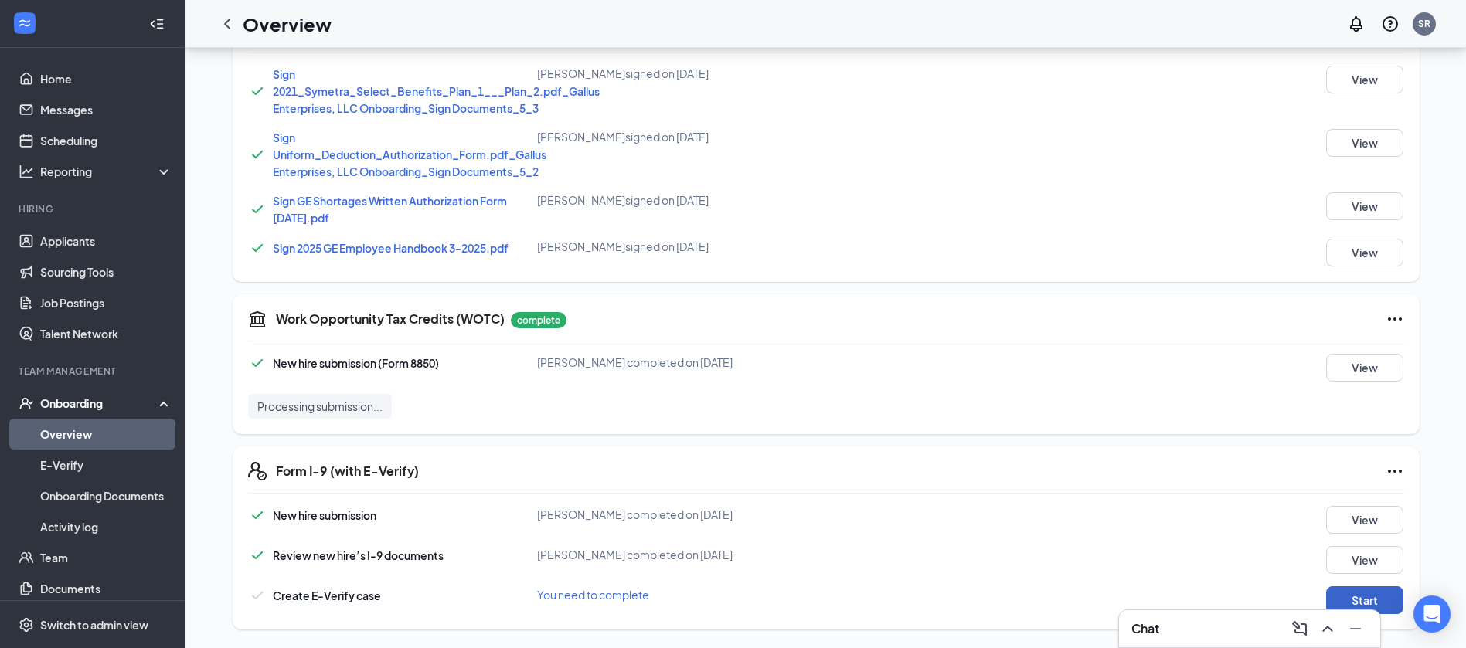
click at [1380, 598] on button "Start" at bounding box center [1364, 601] width 77 height 28
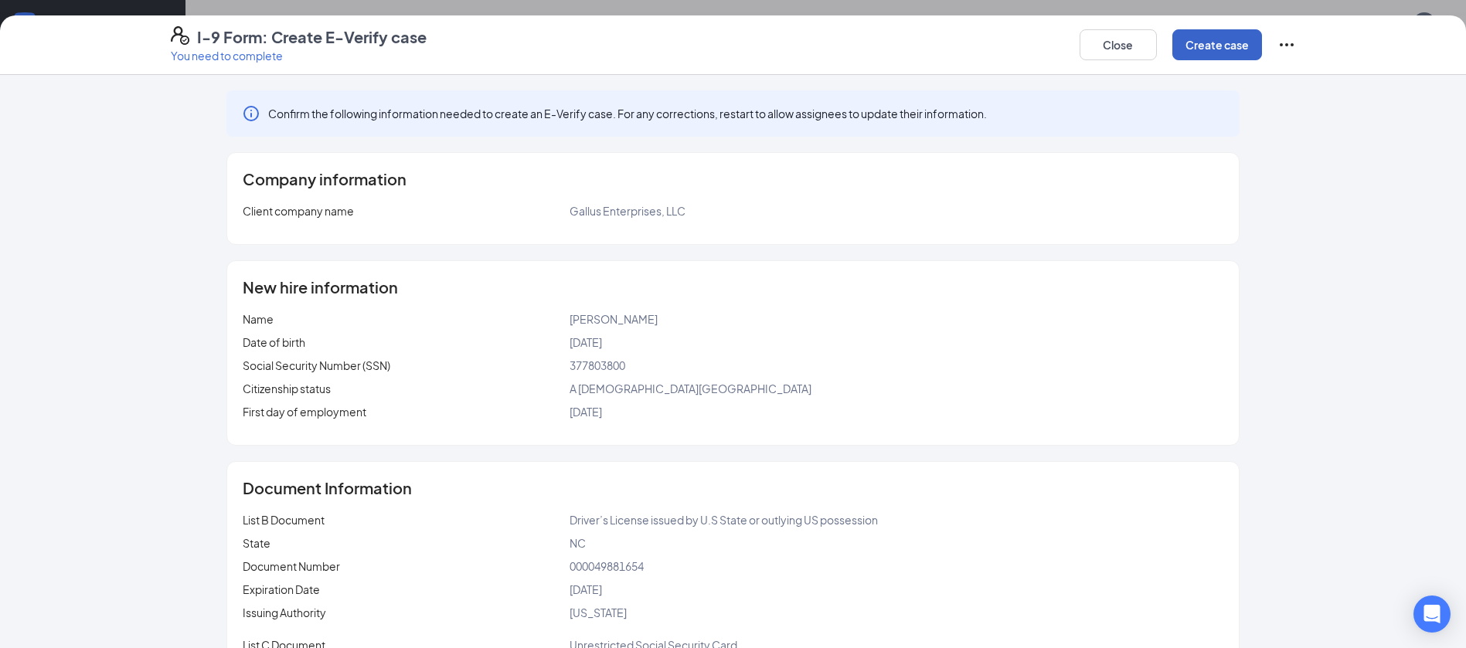
click at [1209, 40] on button "Create case" at bounding box center [1217, 44] width 90 height 31
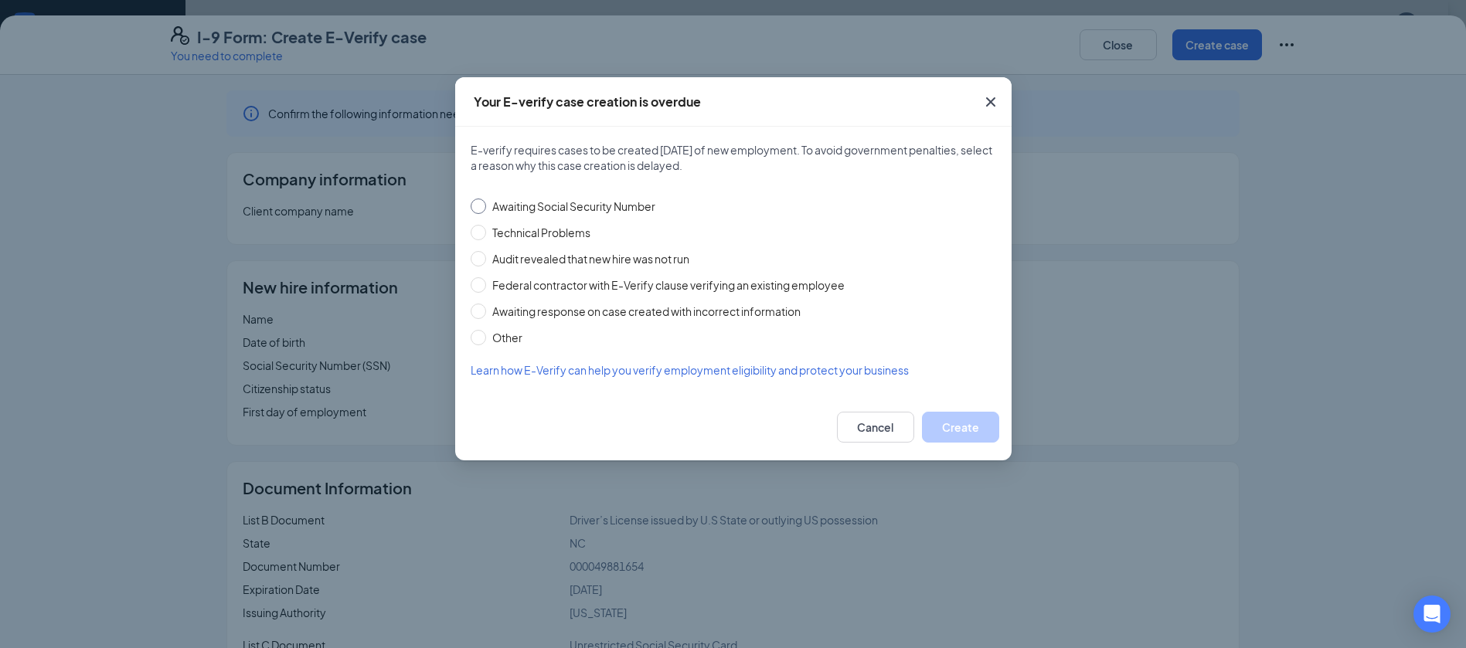
click at [501, 211] on span "Awaiting Social Security Number" at bounding box center [573, 206] width 175 height 17
click at [486, 211] on input "Awaiting Social Security Number" at bounding box center [478, 206] width 15 height 15
radio input "true"
click at [975, 421] on button "Create" at bounding box center [960, 427] width 77 height 31
